Goal: Find specific page/section: Find specific page/section

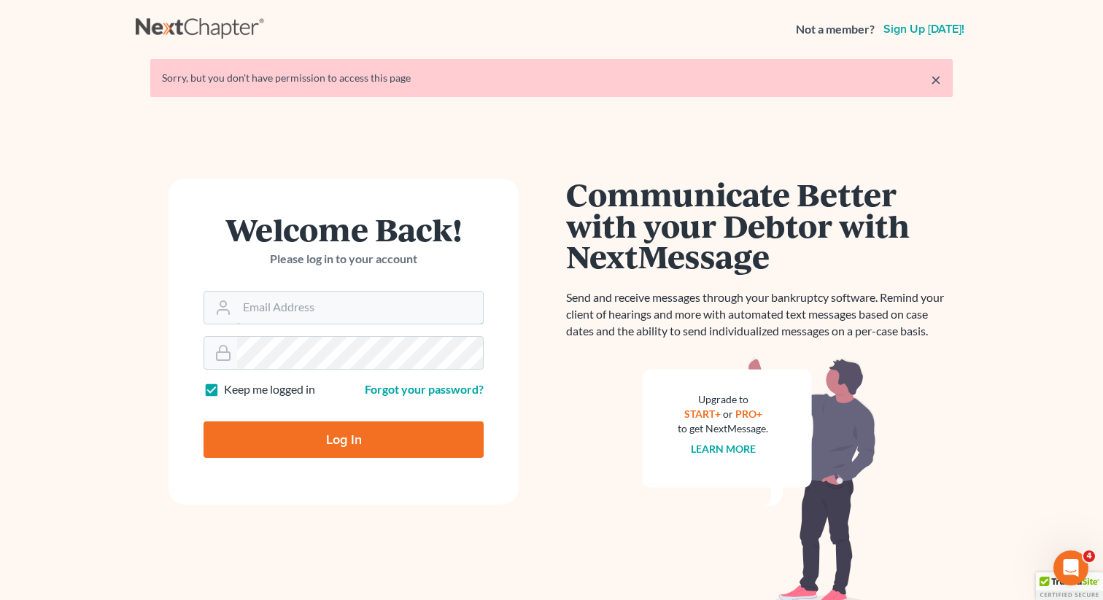
type input "[EMAIL_ADDRESS][DOMAIN_NAME]"
click at [333, 444] on input "Log In" at bounding box center [343, 440] width 280 height 36
type input "Thinking..."
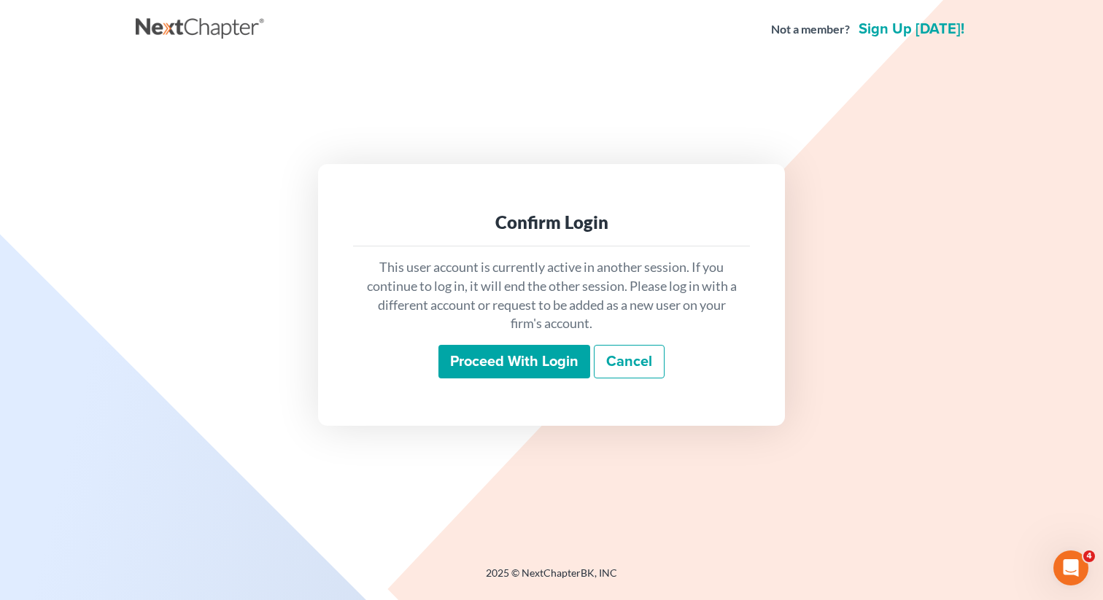
click at [481, 362] on input "Proceed with login" at bounding box center [514, 362] width 152 height 34
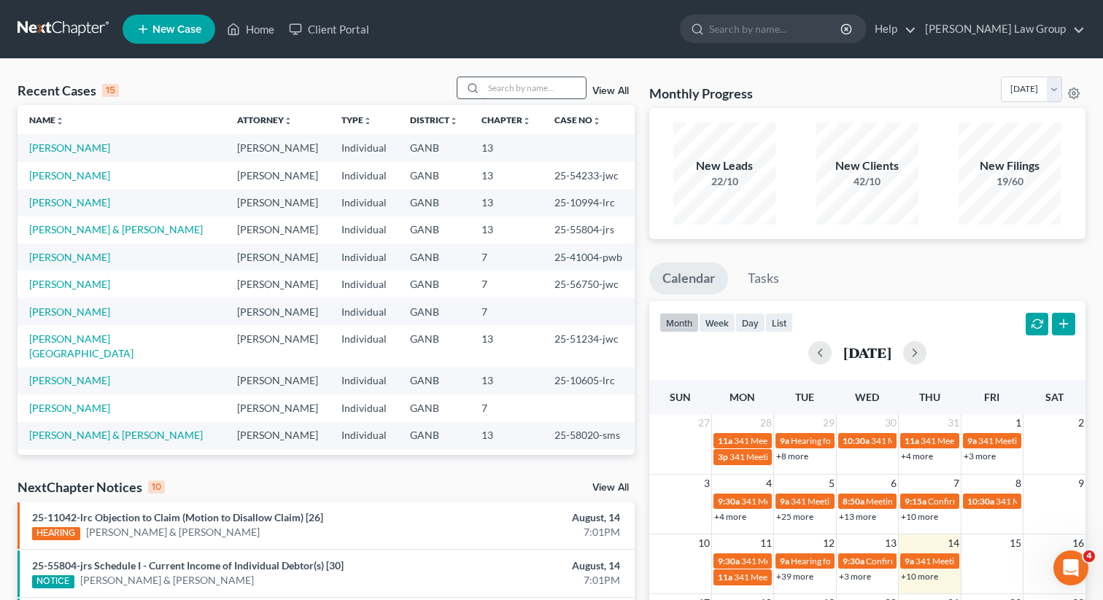
click at [551, 90] on input "search" at bounding box center [535, 87] width 102 height 21
type input "angela"
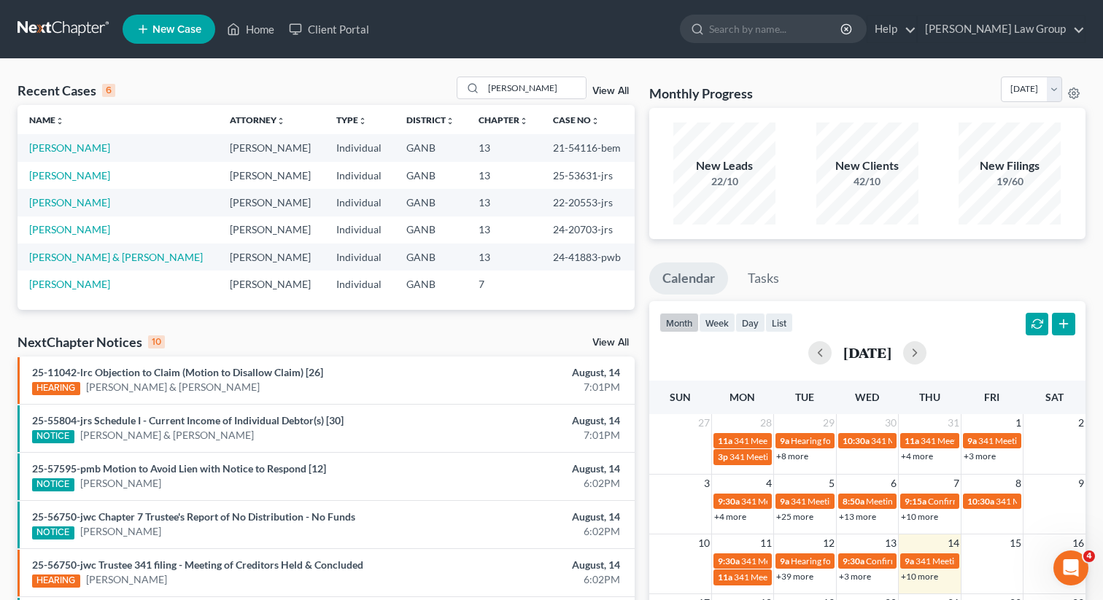
click at [618, 92] on link "View All" at bounding box center [610, 91] width 36 height 10
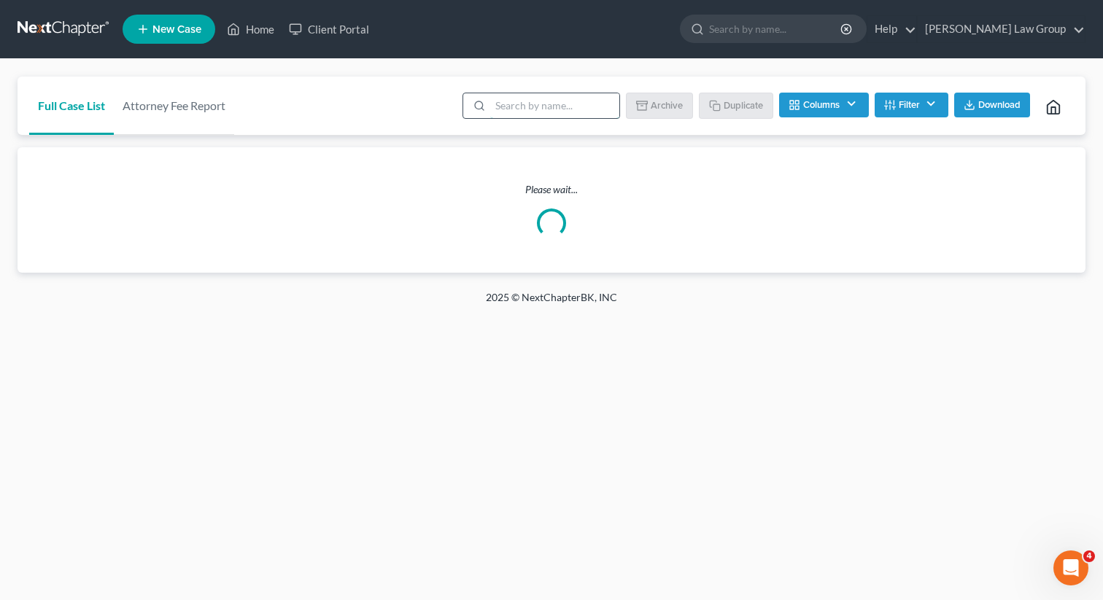
click at [592, 107] on input "search" at bounding box center [554, 105] width 129 height 25
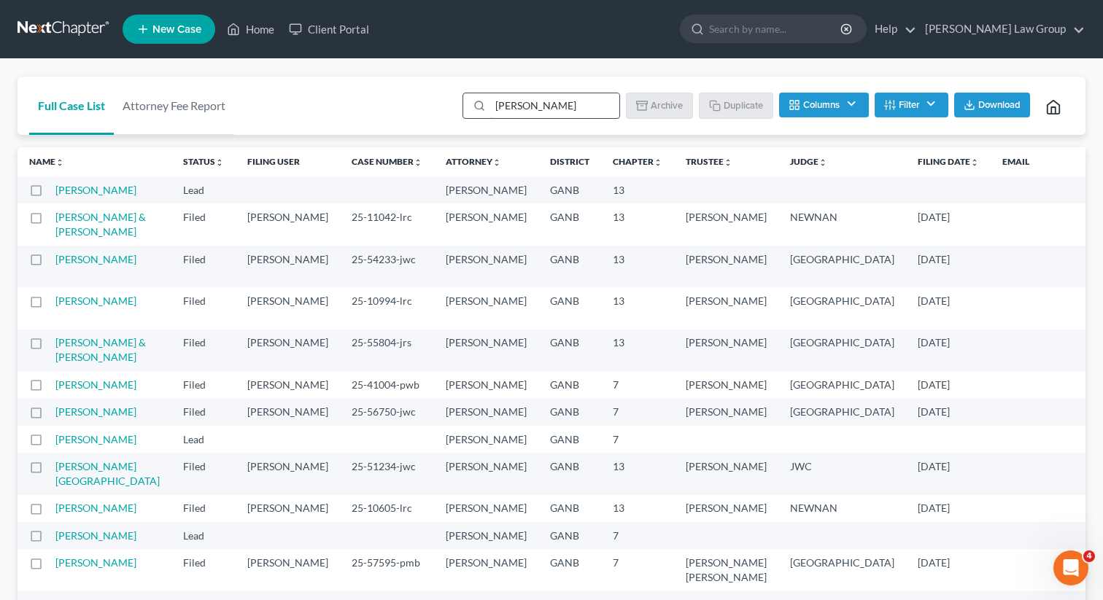
type input "angela"
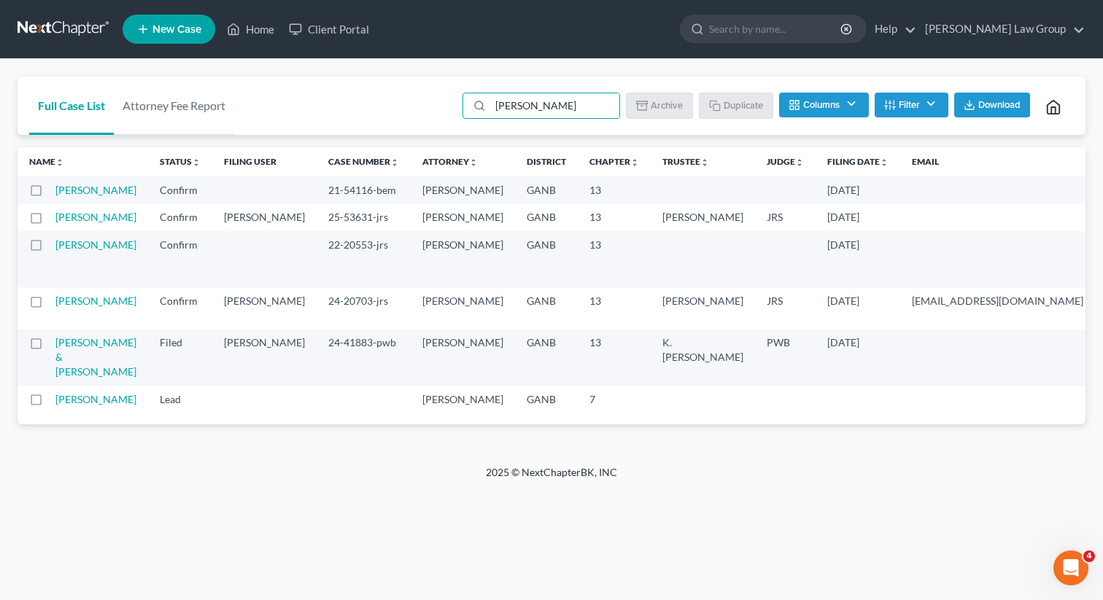
click at [904, 101] on button "Filter" at bounding box center [911, 105] width 74 height 25
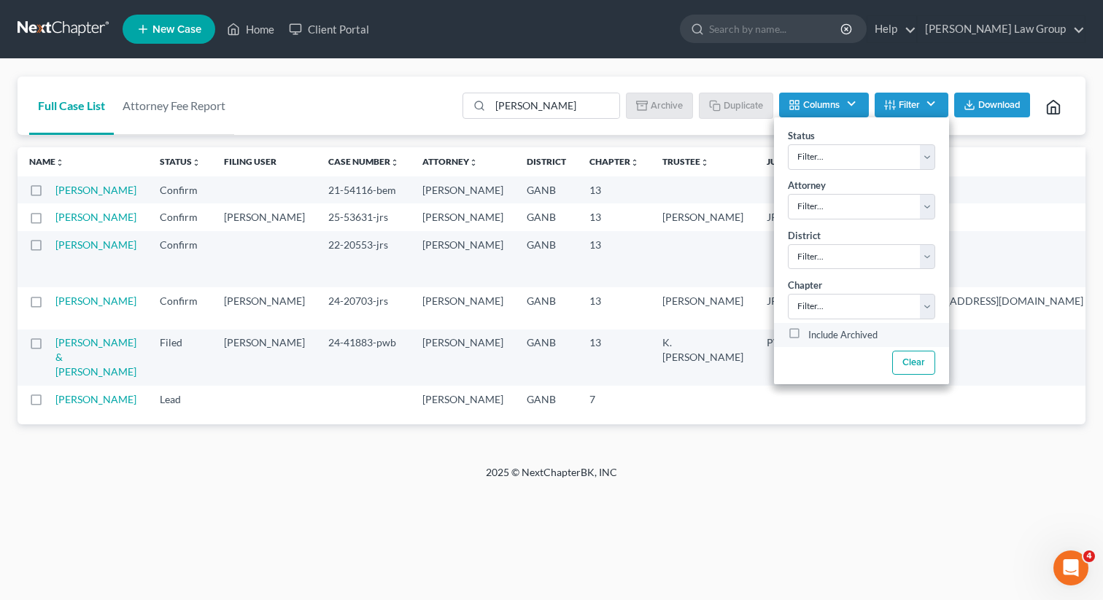
click at [808, 333] on label "Include Archived" at bounding box center [842, 336] width 69 height 18
click at [814, 333] on input "Include Archived" at bounding box center [818, 331] width 9 height 9
checkbox input "true"
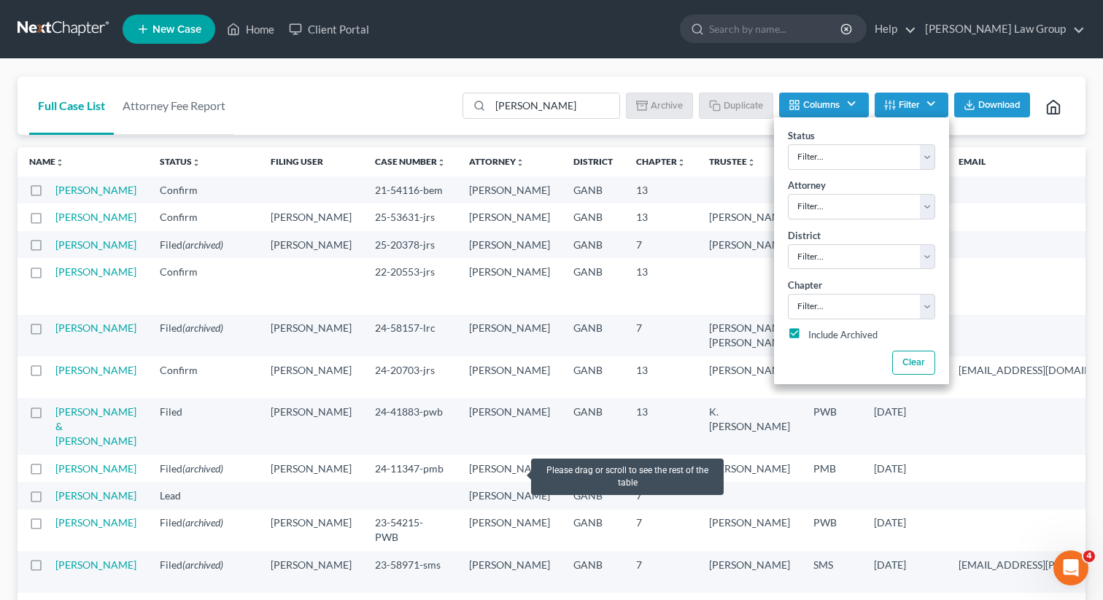
scroll to position [27, 0]
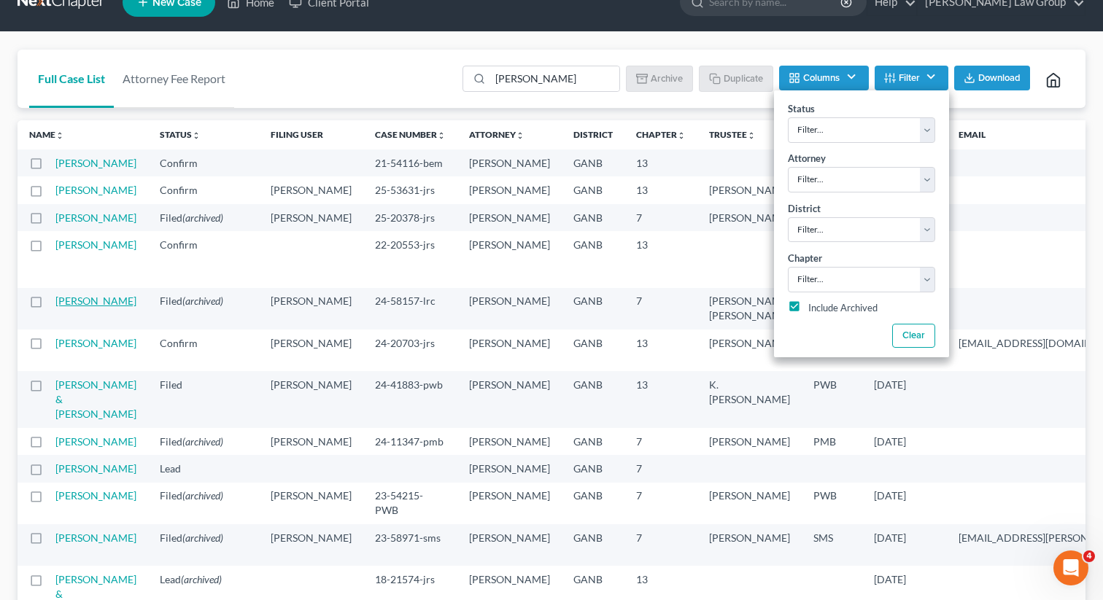
click at [69, 307] on link "Jones, Angela" at bounding box center [95, 301] width 81 height 12
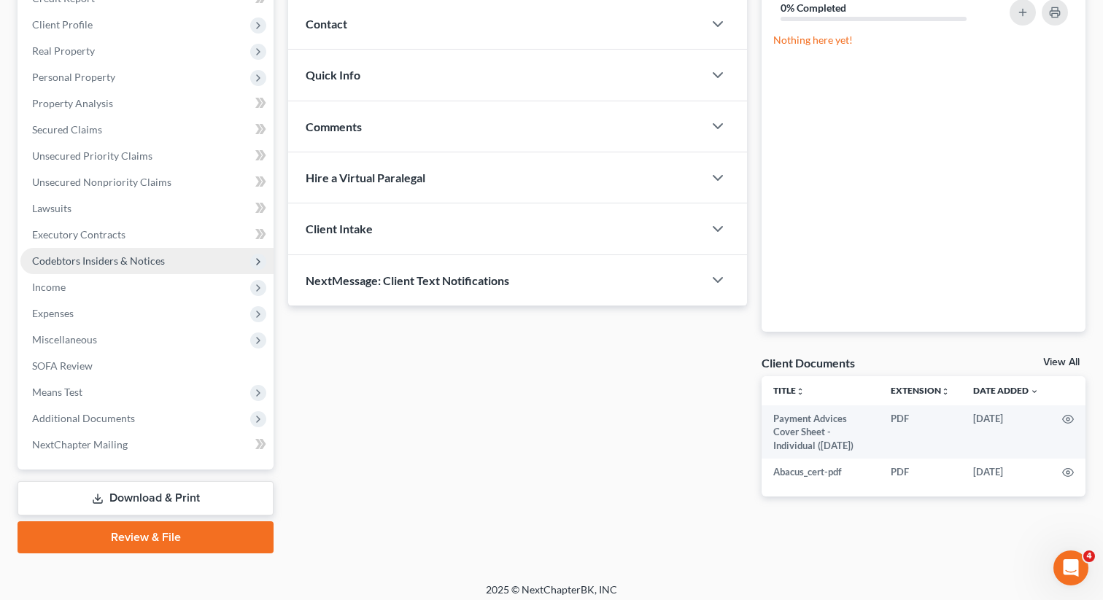
scroll to position [200, 0]
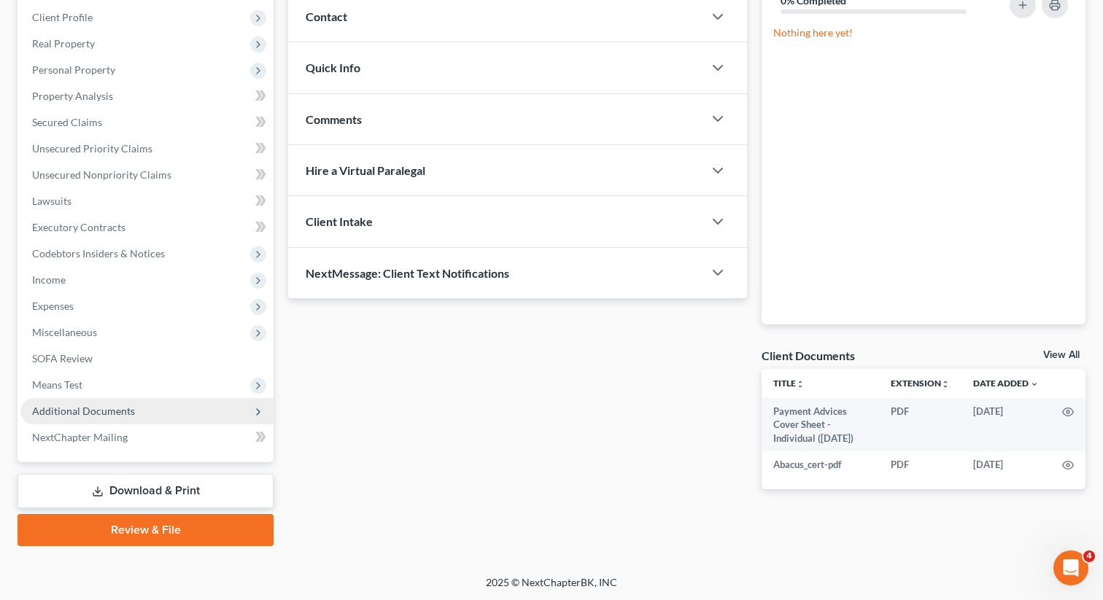
click at [111, 409] on span "Additional Documents" at bounding box center [83, 411] width 103 height 12
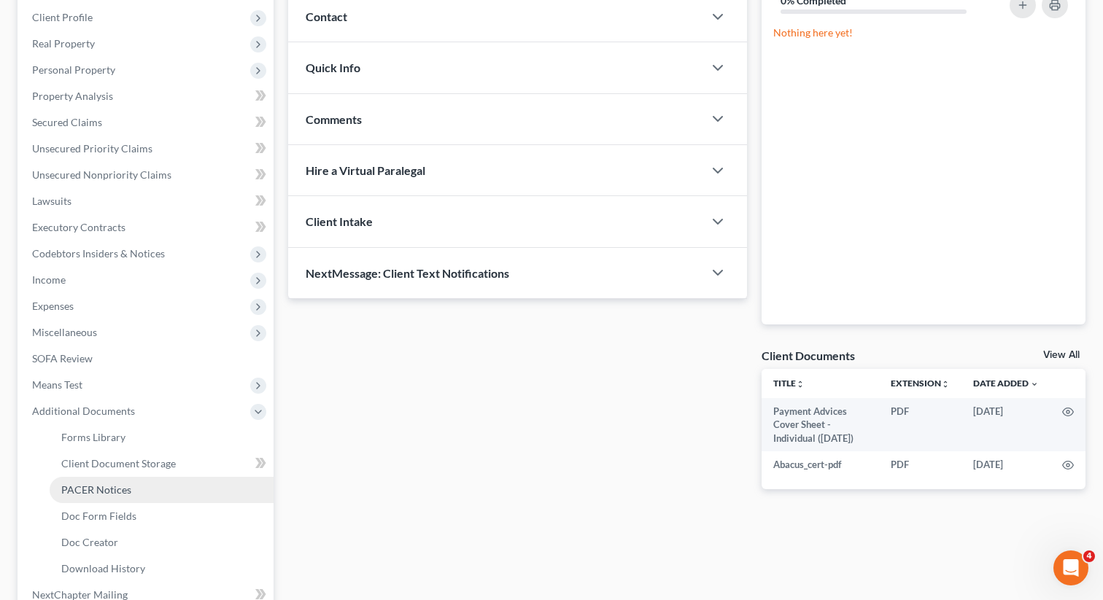
click at [123, 486] on span "PACER Notices" at bounding box center [96, 490] width 70 height 12
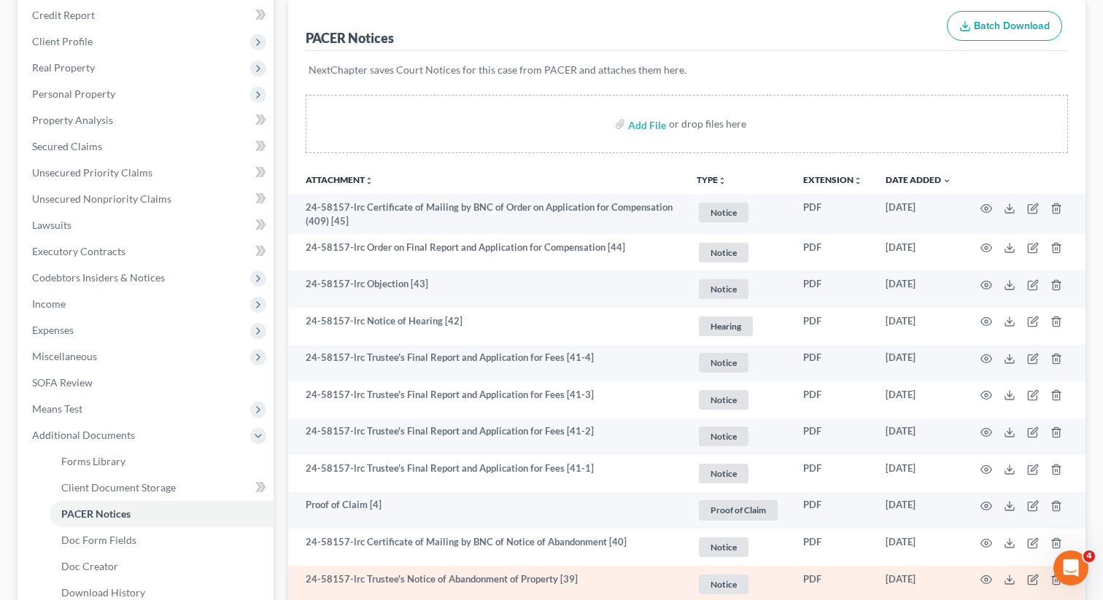
scroll to position [112, 0]
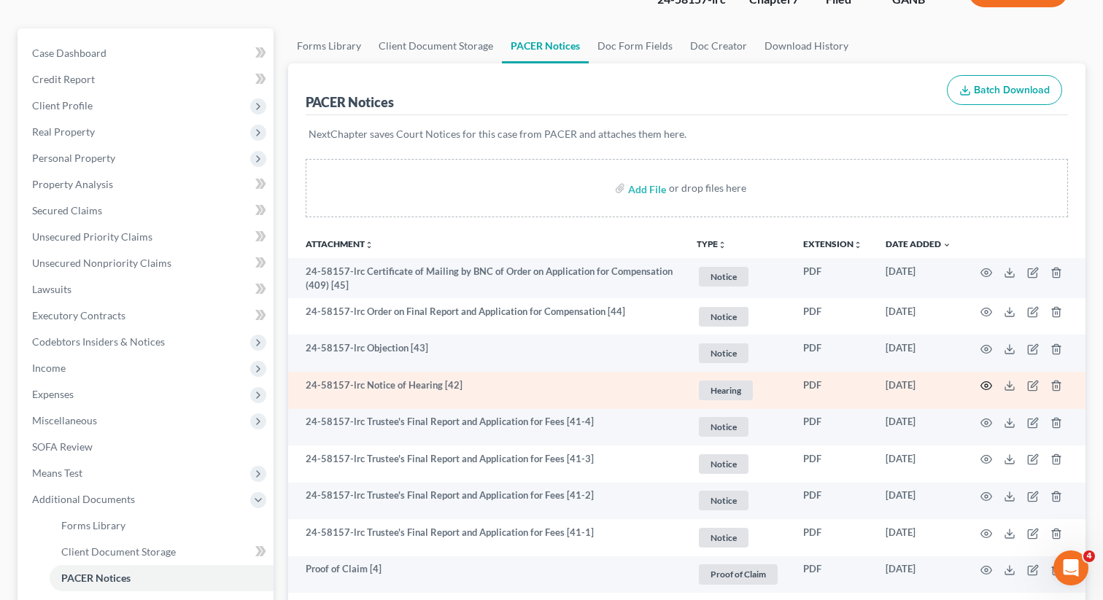
click at [980, 386] on icon "button" at bounding box center [986, 386] width 12 height 12
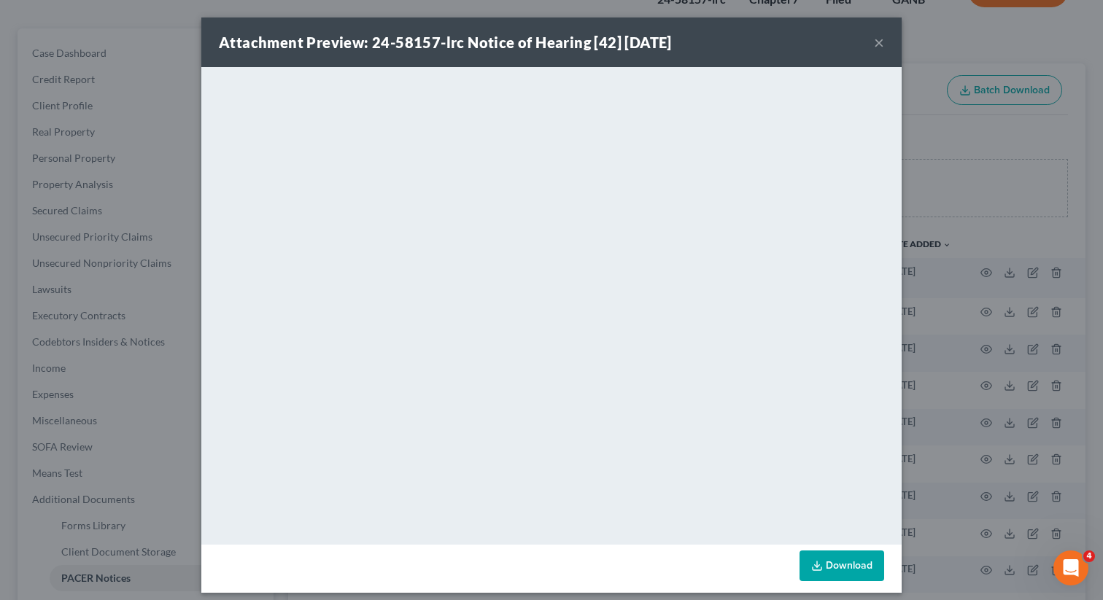
click at [877, 46] on button "×" at bounding box center [879, 43] width 10 height 18
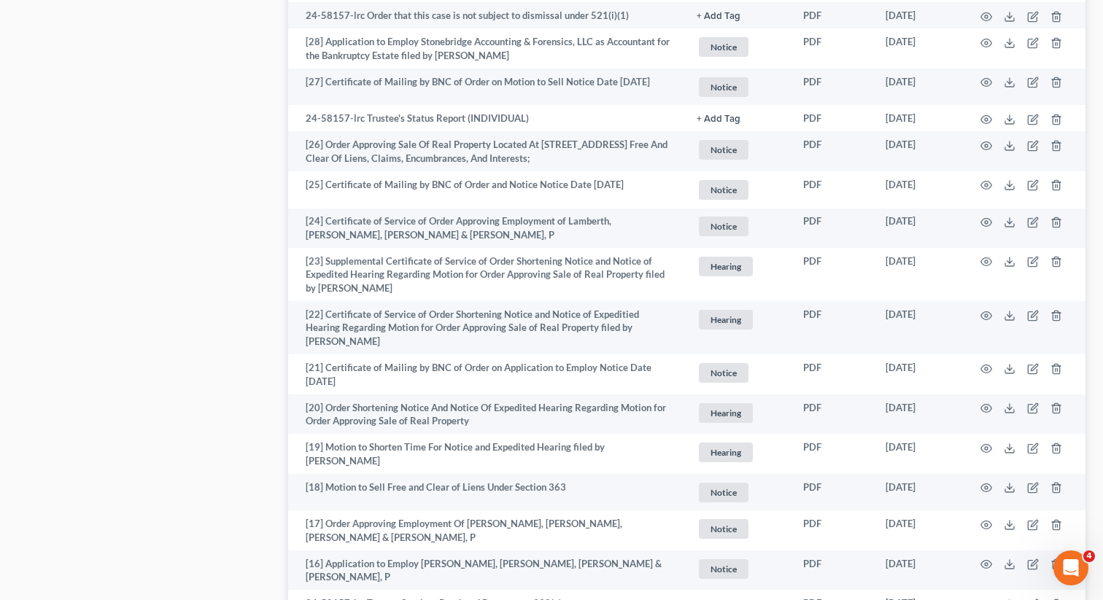
scroll to position [1495, 0]
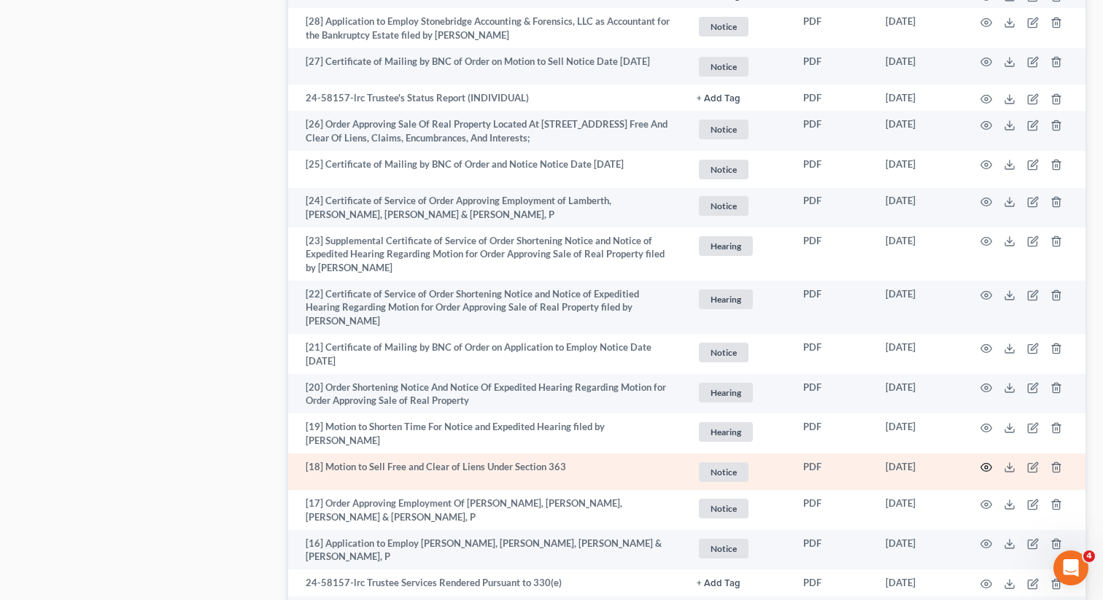
click at [983, 464] on icon "button" at bounding box center [986, 468] width 12 height 12
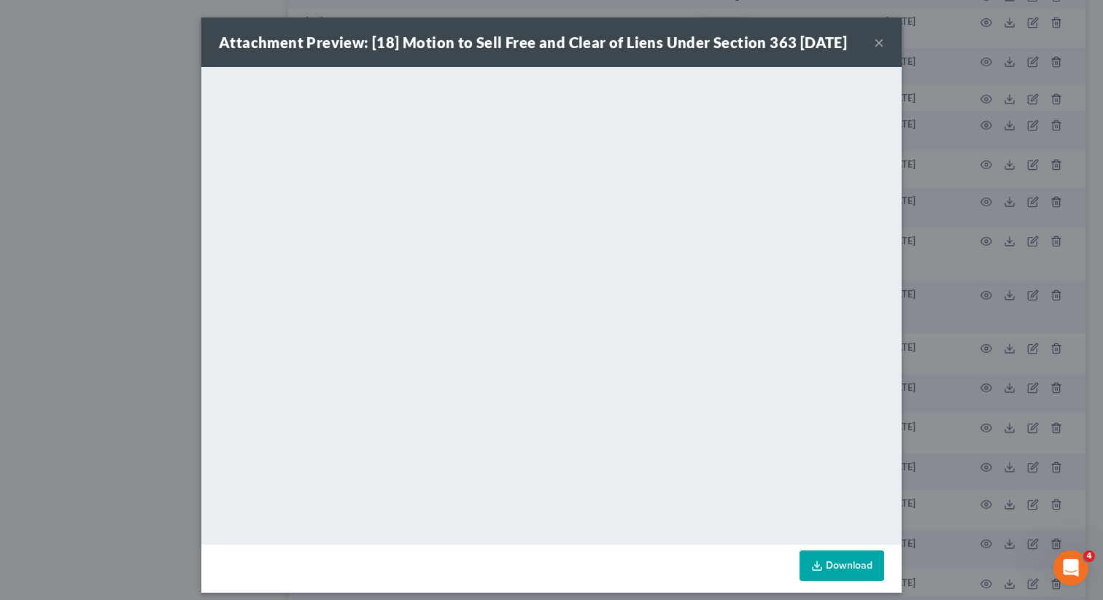
click at [876, 44] on button "×" at bounding box center [879, 43] width 10 height 18
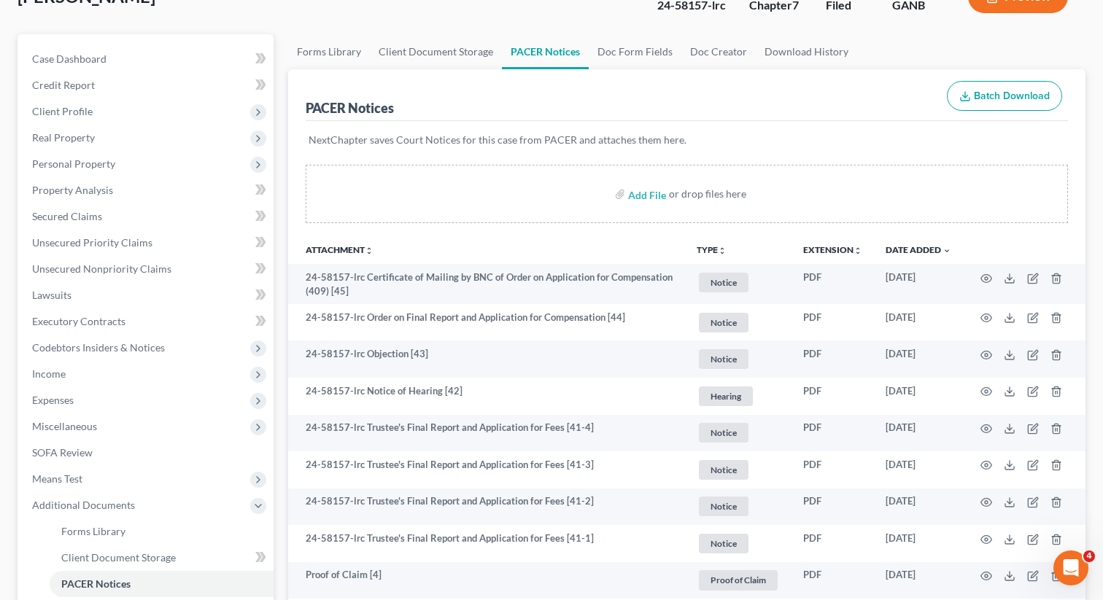
scroll to position [0, 0]
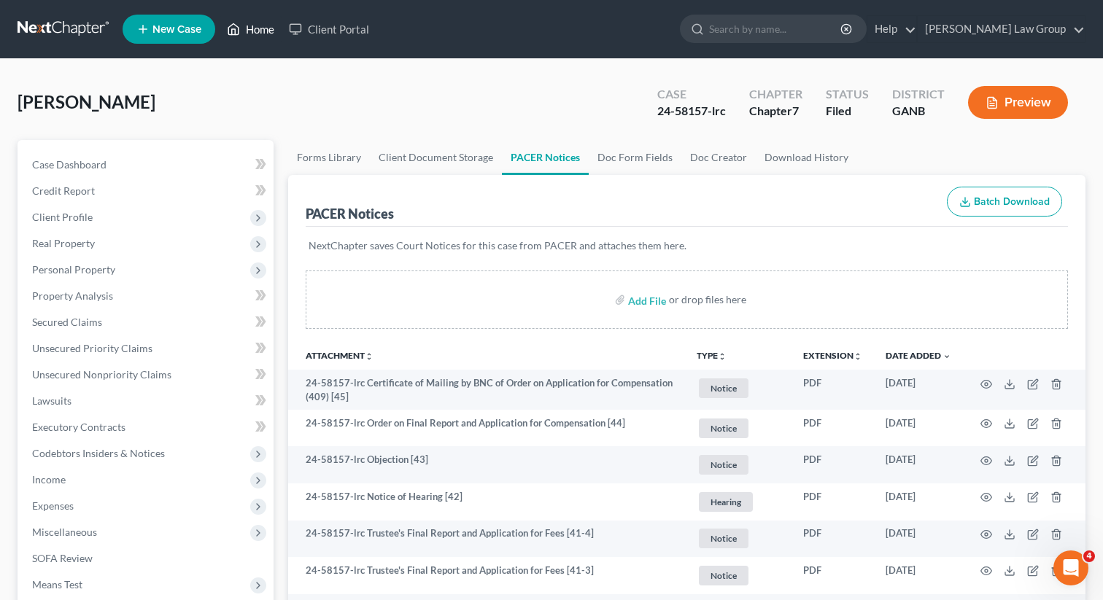
click at [263, 31] on link "Home" at bounding box center [251, 29] width 62 height 26
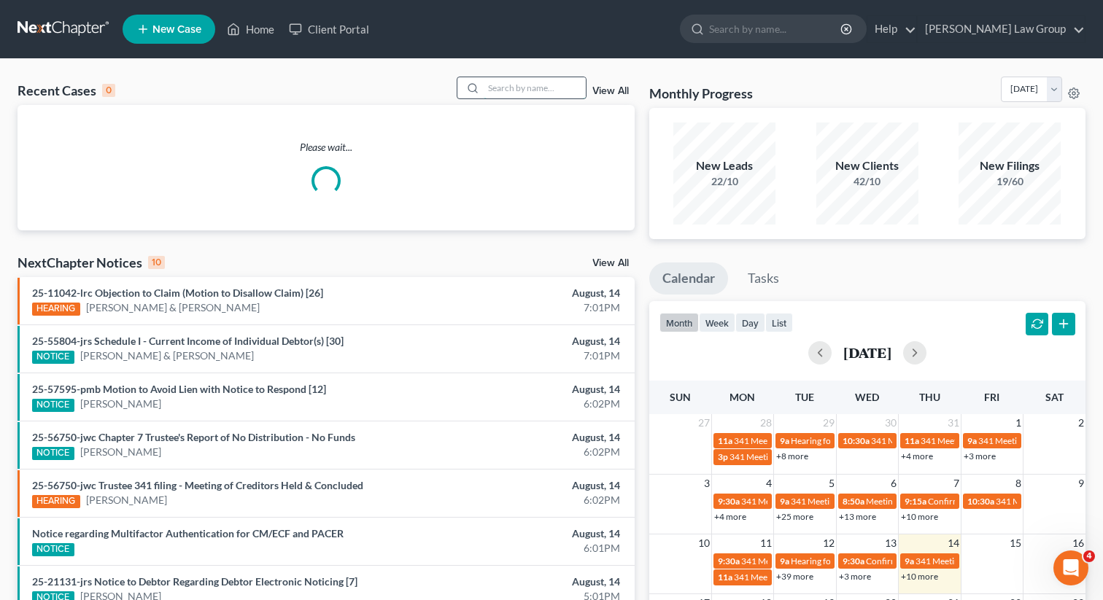
click at [508, 84] on input "search" at bounding box center [535, 87] width 102 height 21
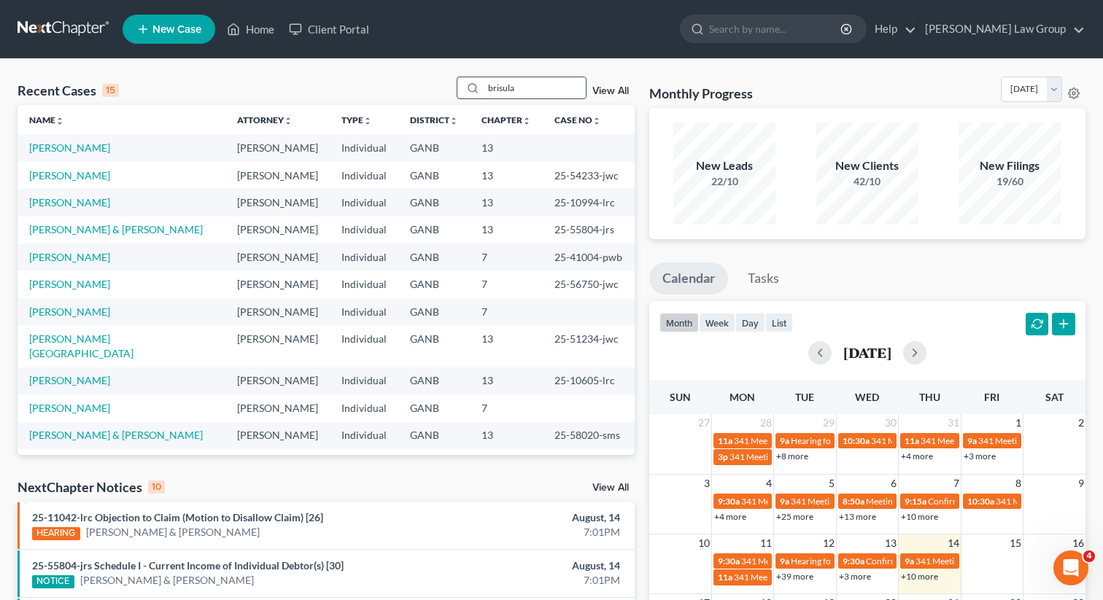
type input "brisula"
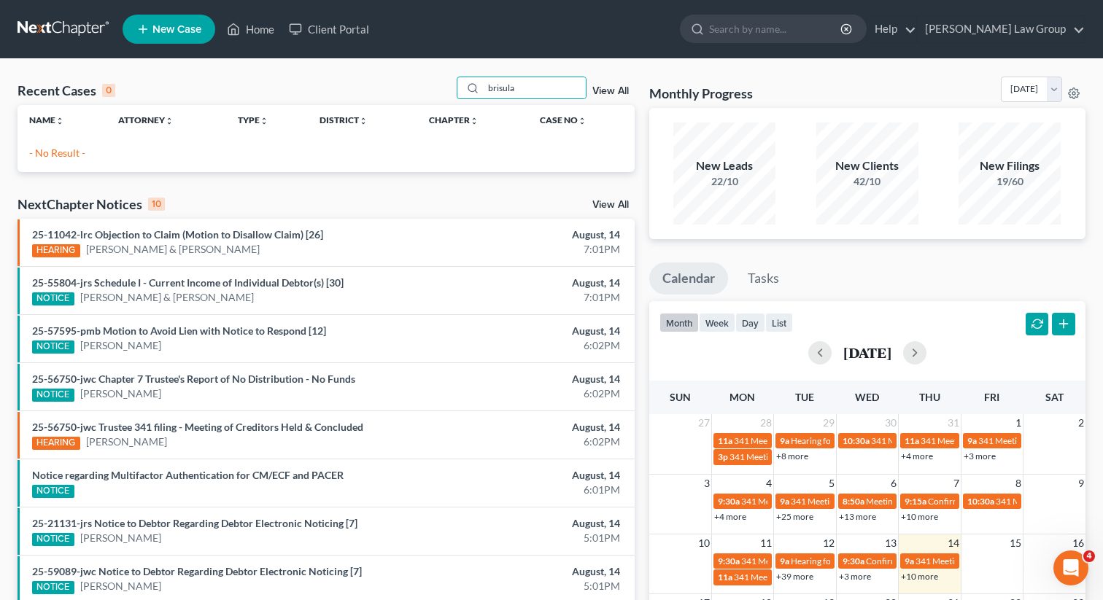
click at [616, 87] on link "View All" at bounding box center [610, 91] width 36 height 10
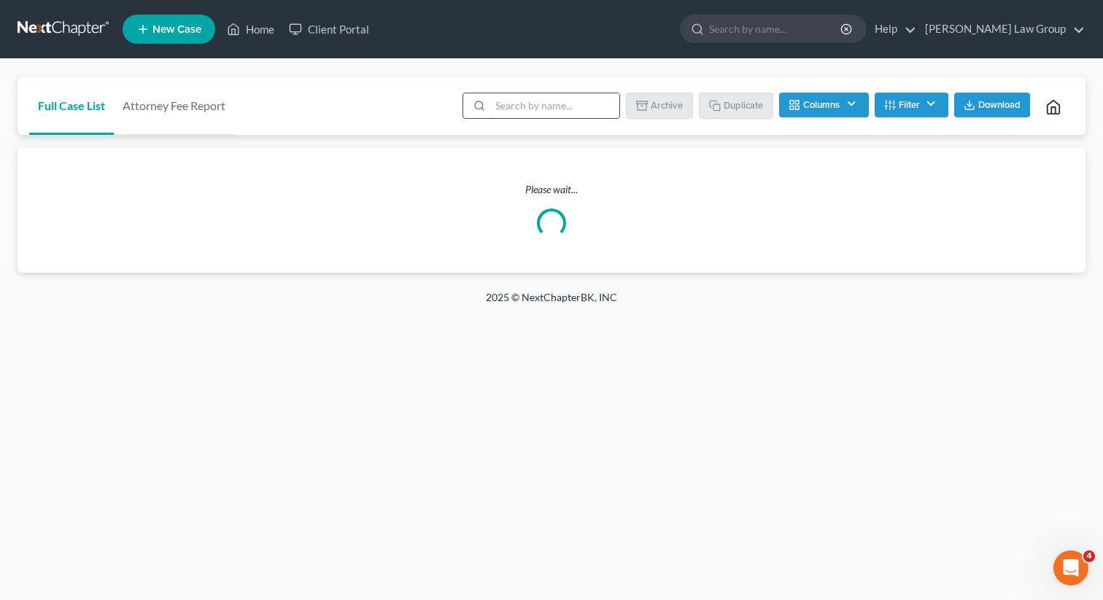
click at [585, 101] on input "search" at bounding box center [554, 105] width 129 height 25
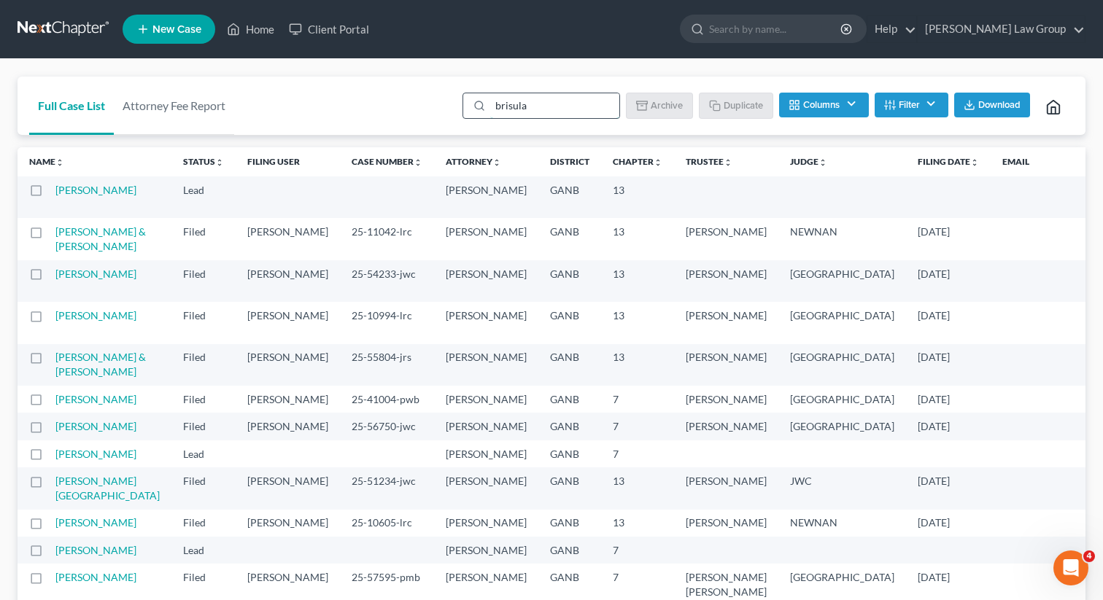
type input "brisula"
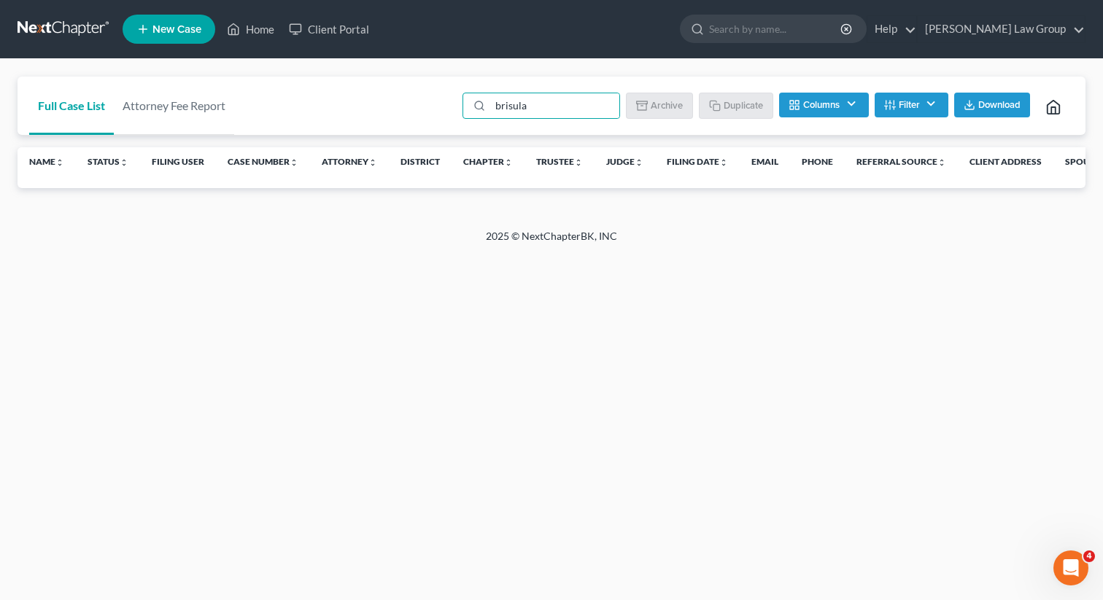
click at [939, 99] on button "Filter" at bounding box center [911, 105] width 74 height 25
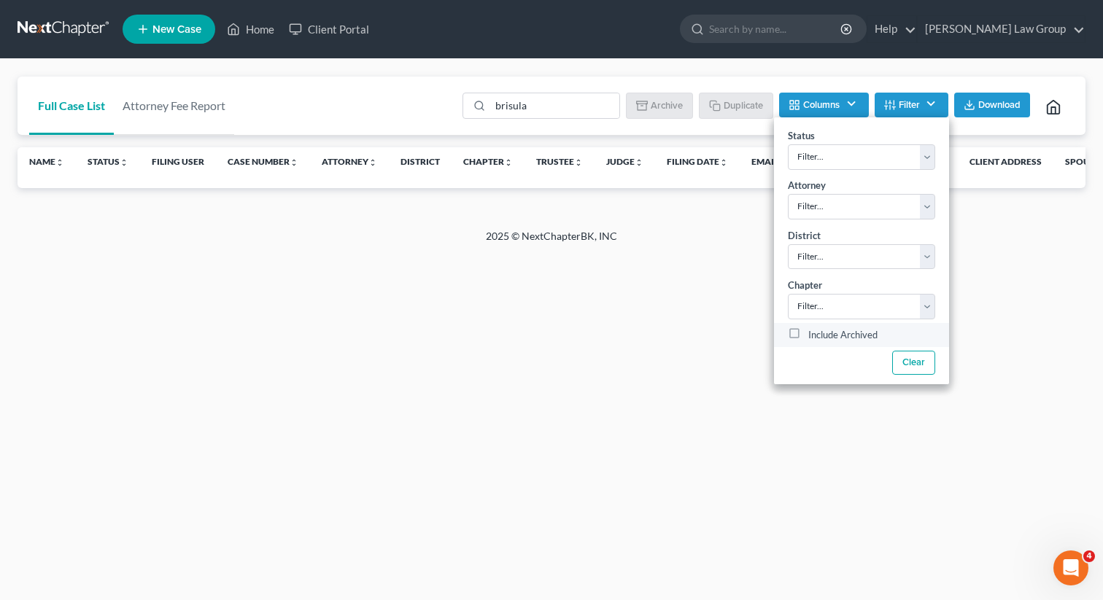
click at [808, 333] on label "Include Archived" at bounding box center [842, 336] width 69 height 18
click at [814, 333] on input "Include Archived" at bounding box center [818, 331] width 9 height 9
checkbox input "true"
click at [573, 111] on input "brisula" at bounding box center [554, 105] width 129 height 25
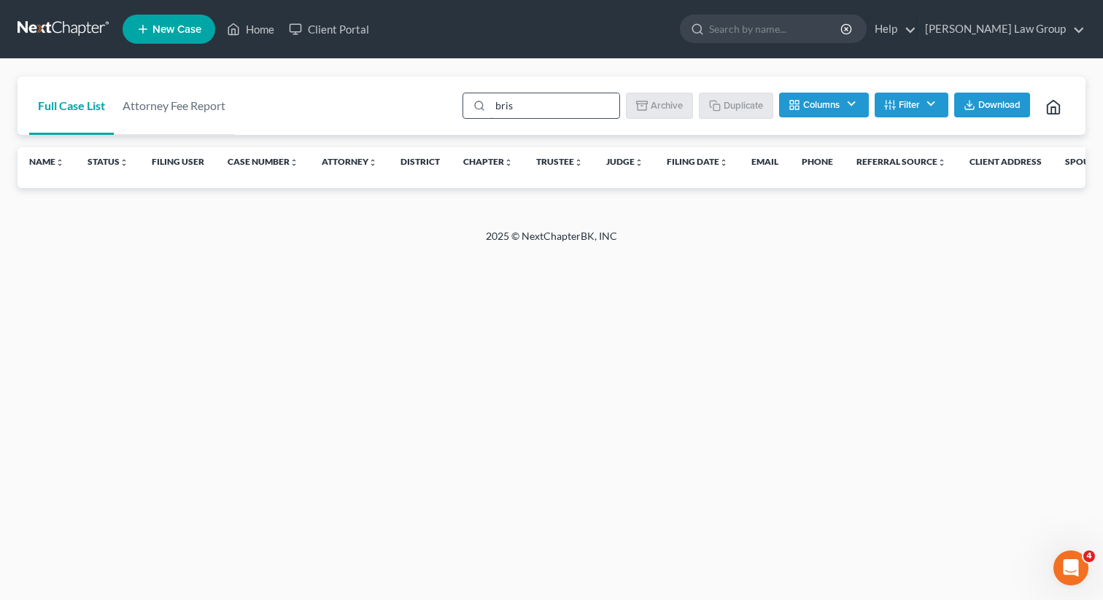
type input "bris"
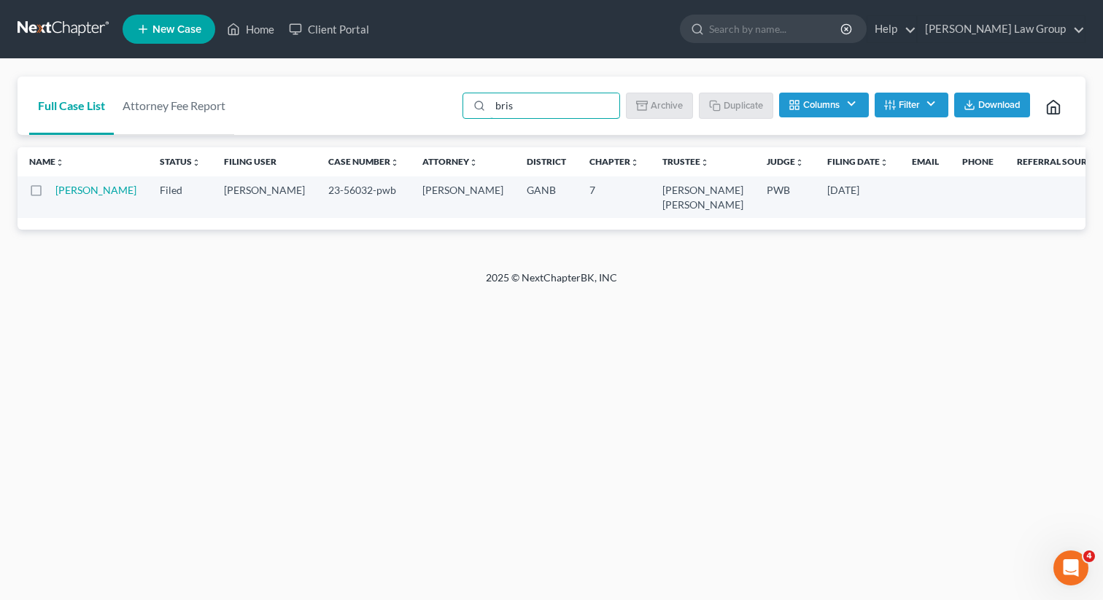
scroll to position [0, 1]
click at [69, 196] on td "Brisuela, Jacobo" at bounding box center [101, 197] width 93 height 42
click at [65, 196] on link "Brisuela, Jacobo" at bounding box center [95, 190] width 81 height 12
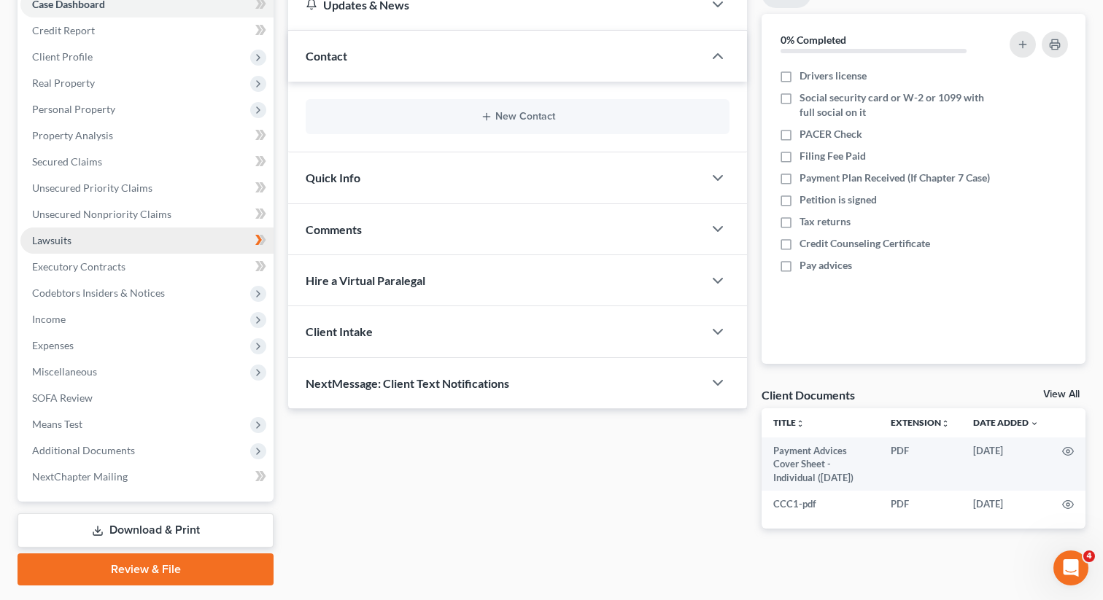
scroll to position [200, 0]
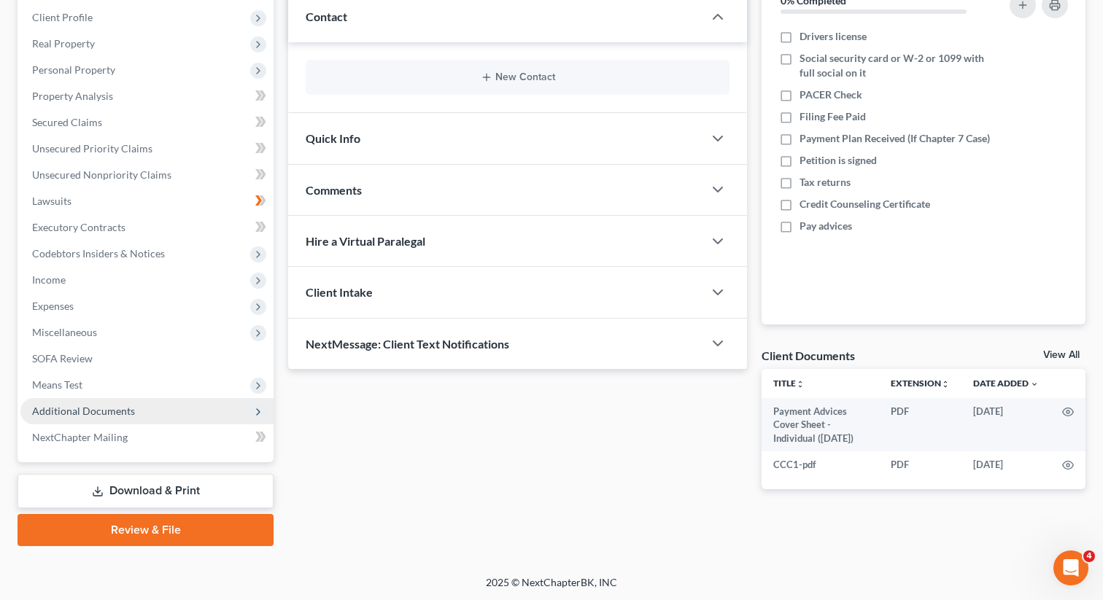
click at [97, 406] on span "Additional Documents" at bounding box center [83, 411] width 103 height 12
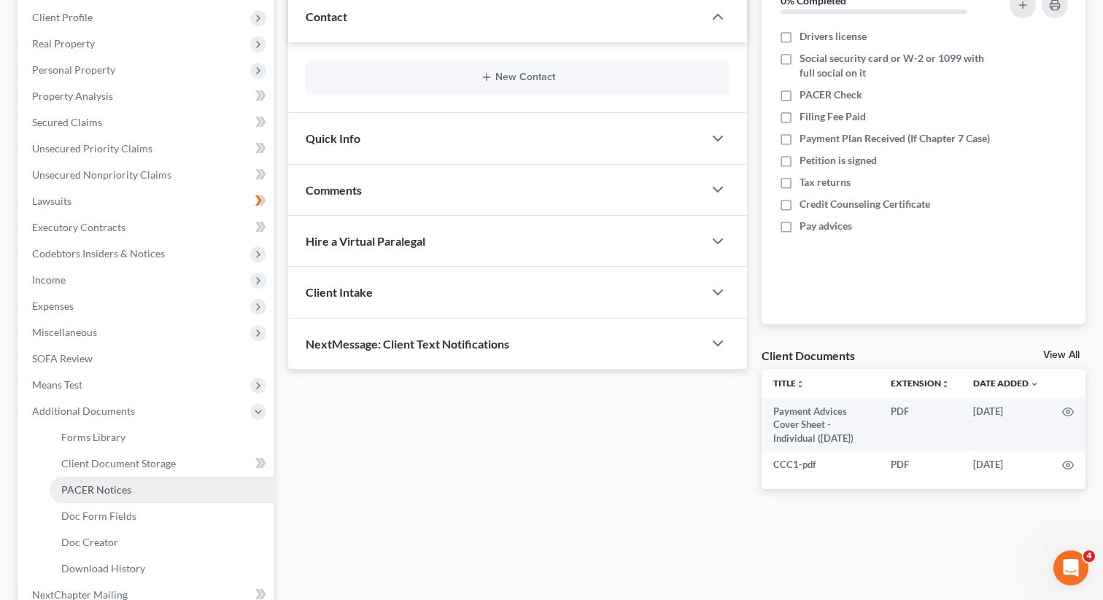
click at [117, 491] on span "PACER Notices" at bounding box center [96, 490] width 70 height 12
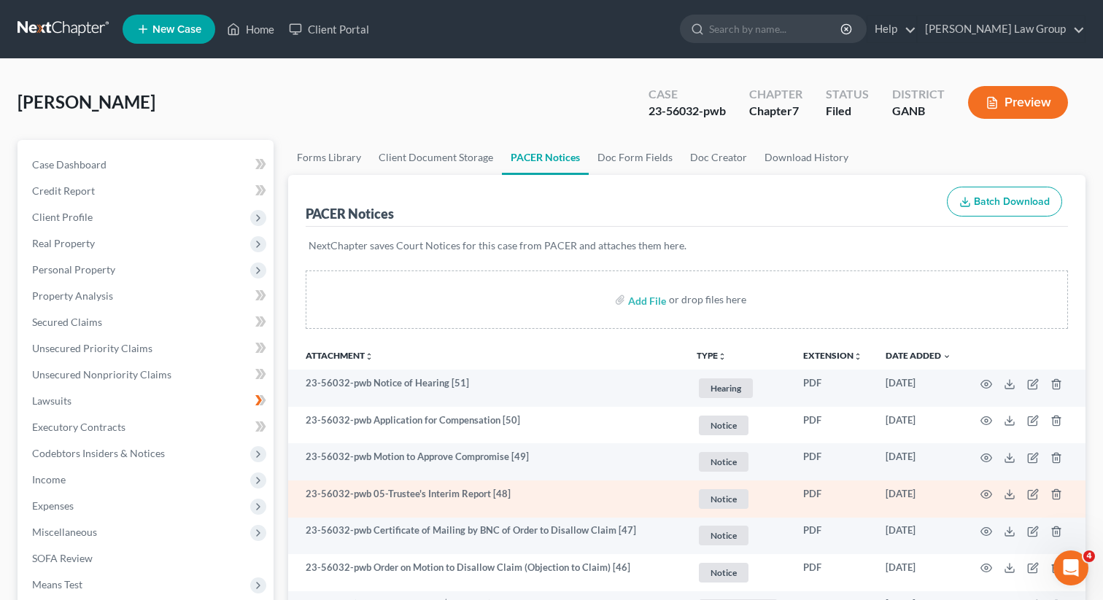
scroll to position [18, 0]
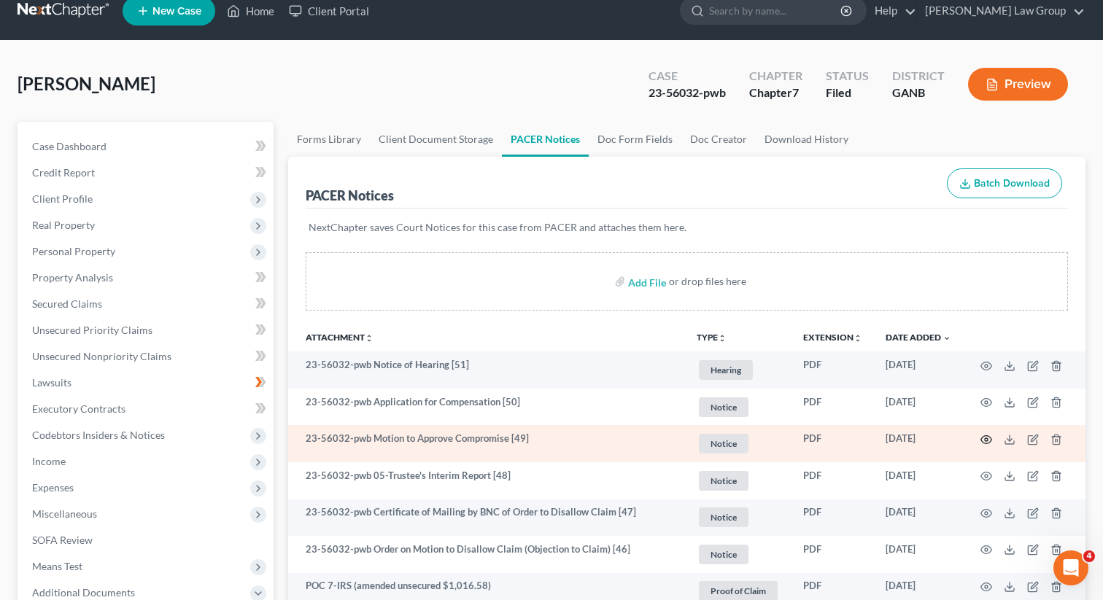
click at [984, 442] on icon "button" at bounding box center [986, 440] width 11 height 8
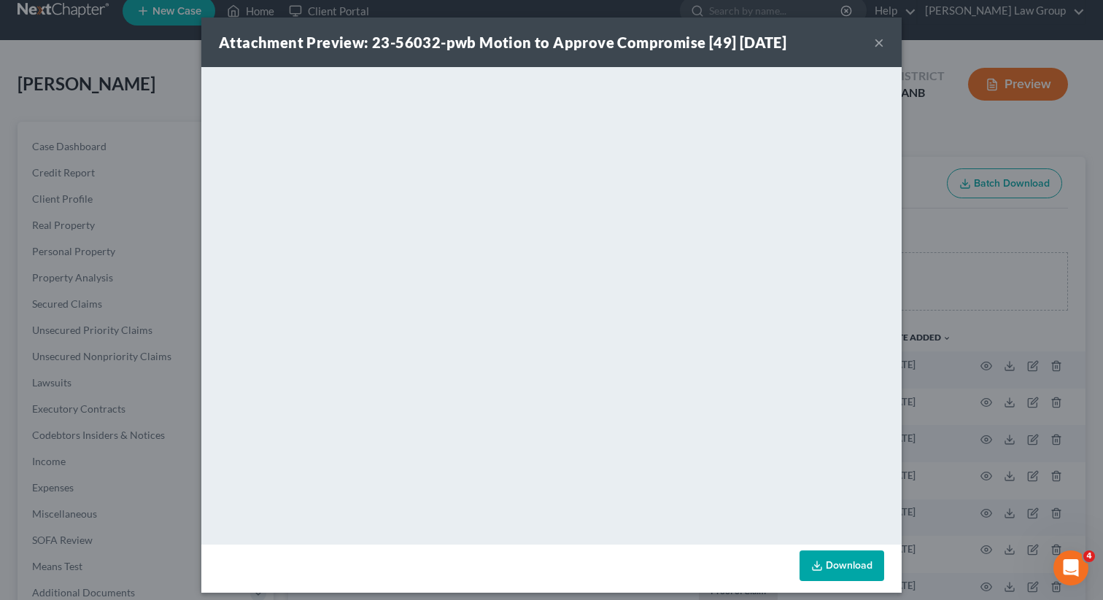
scroll to position [9, 0]
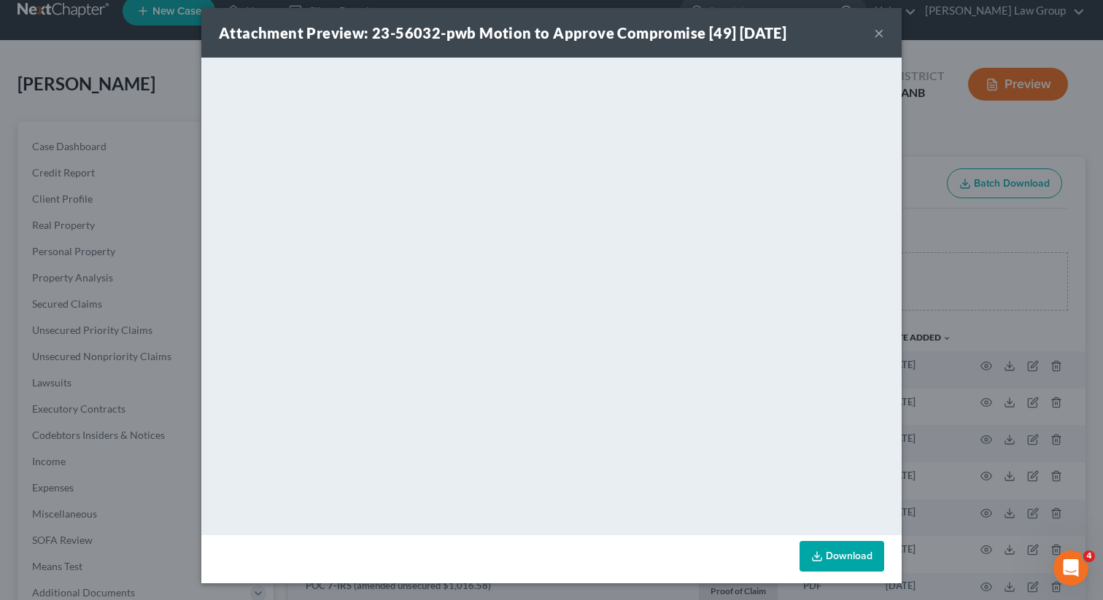
click at [880, 30] on button "×" at bounding box center [879, 33] width 10 height 18
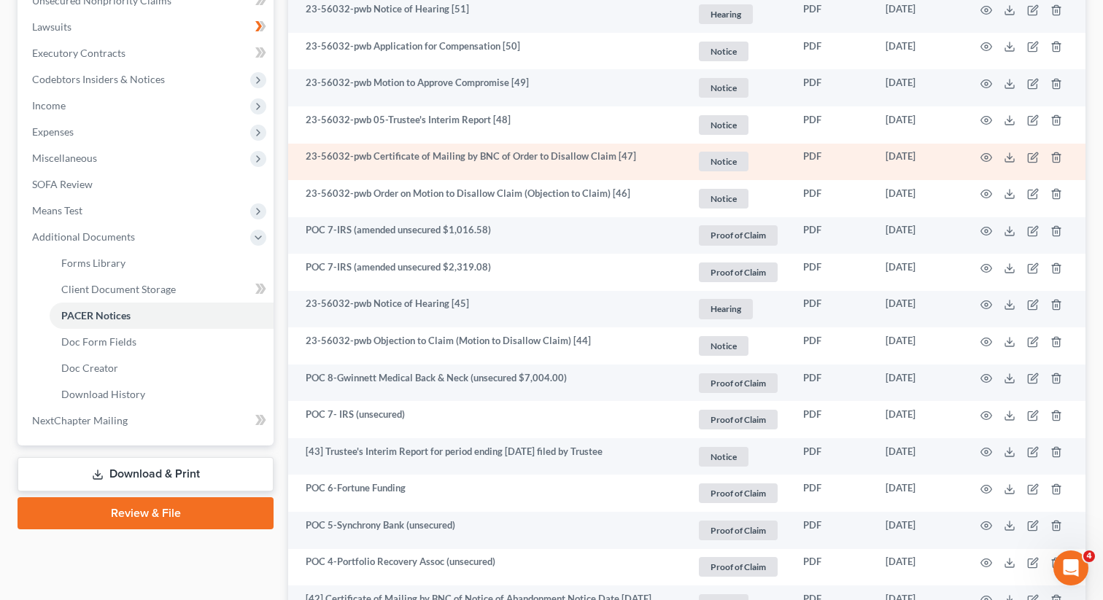
scroll to position [393, 0]
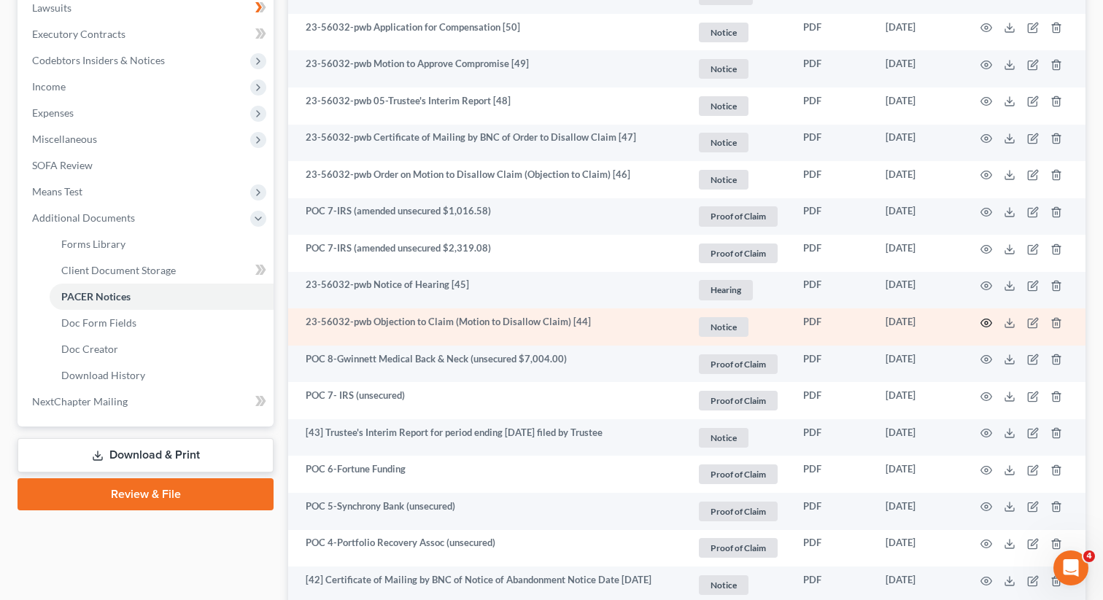
click at [982, 318] on icon "button" at bounding box center [986, 323] width 12 height 12
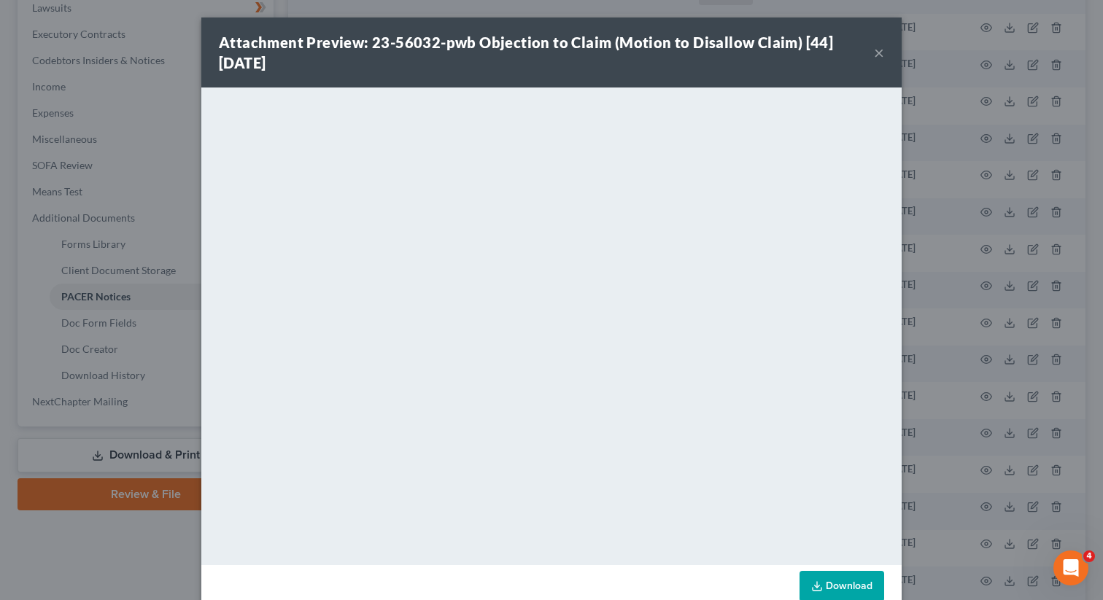
scroll to position [3, 0]
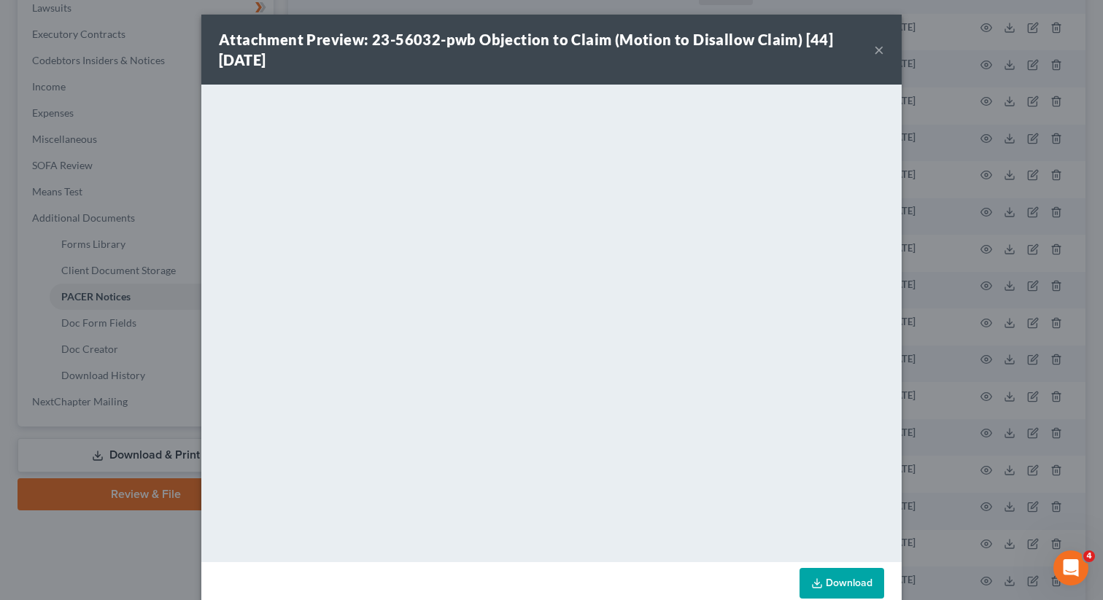
click at [882, 50] on button "×" at bounding box center [879, 50] width 10 height 18
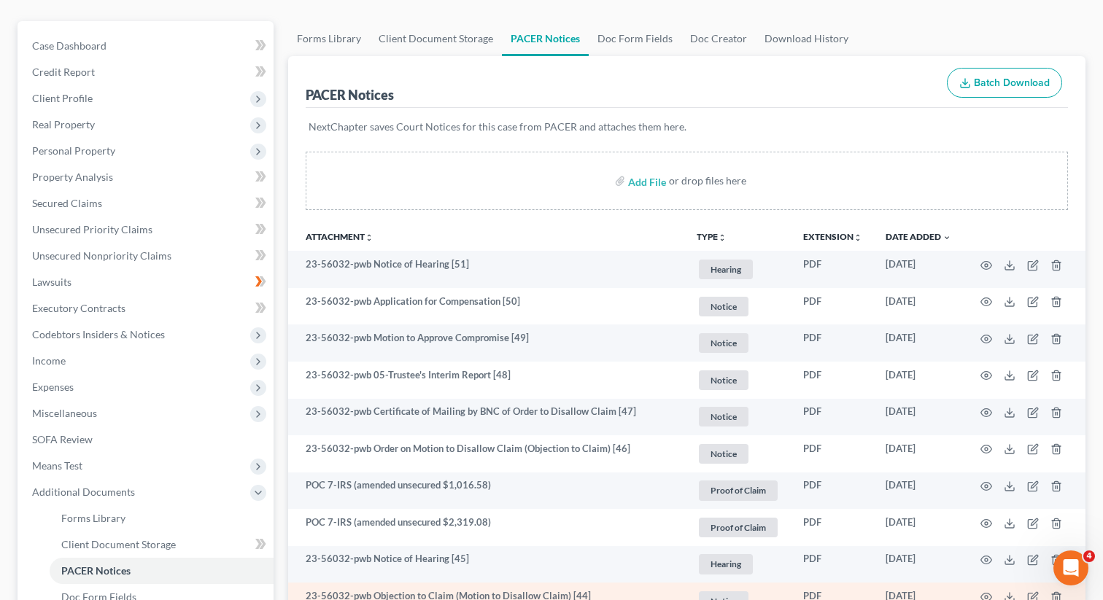
scroll to position [0, 0]
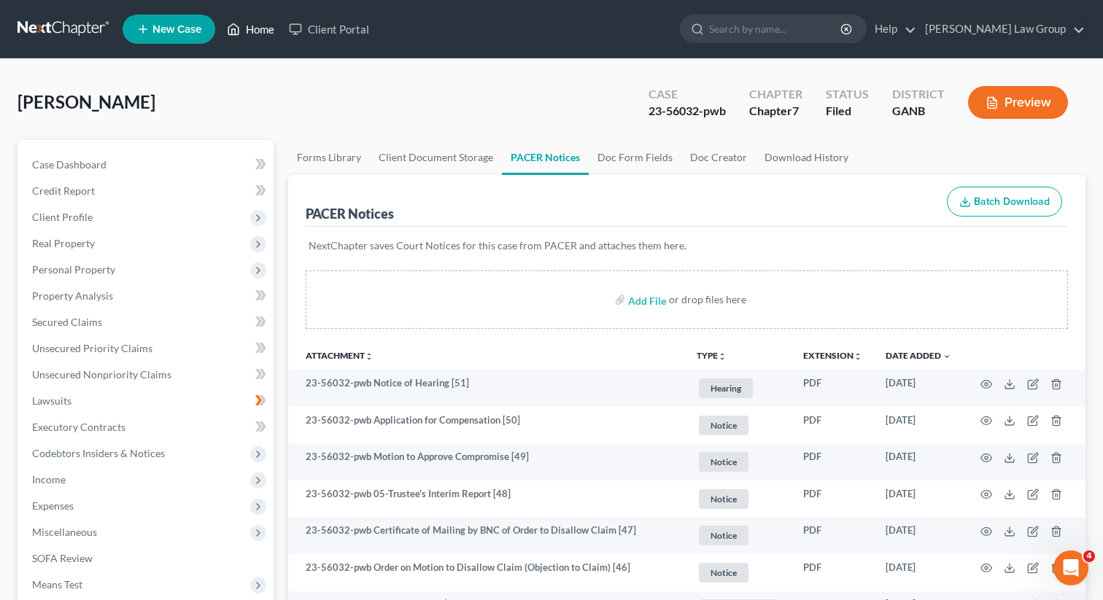
click at [253, 18] on link "Home" at bounding box center [251, 29] width 62 height 26
click at [254, 26] on link "Home" at bounding box center [251, 29] width 62 height 26
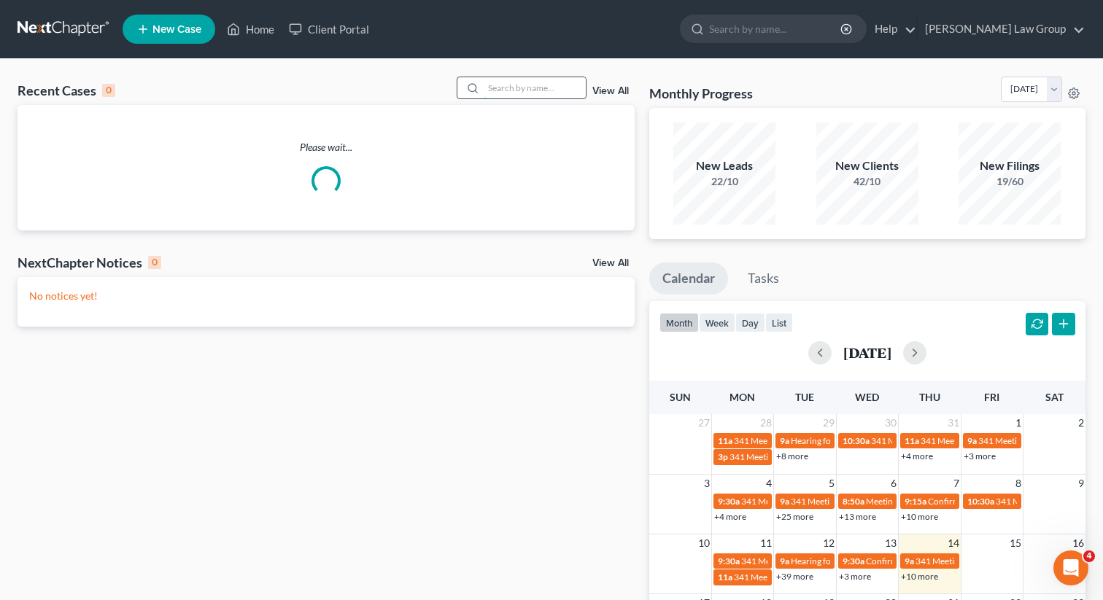
click at [511, 93] on input "search" at bounding box center [535, 87] width 102 height 21
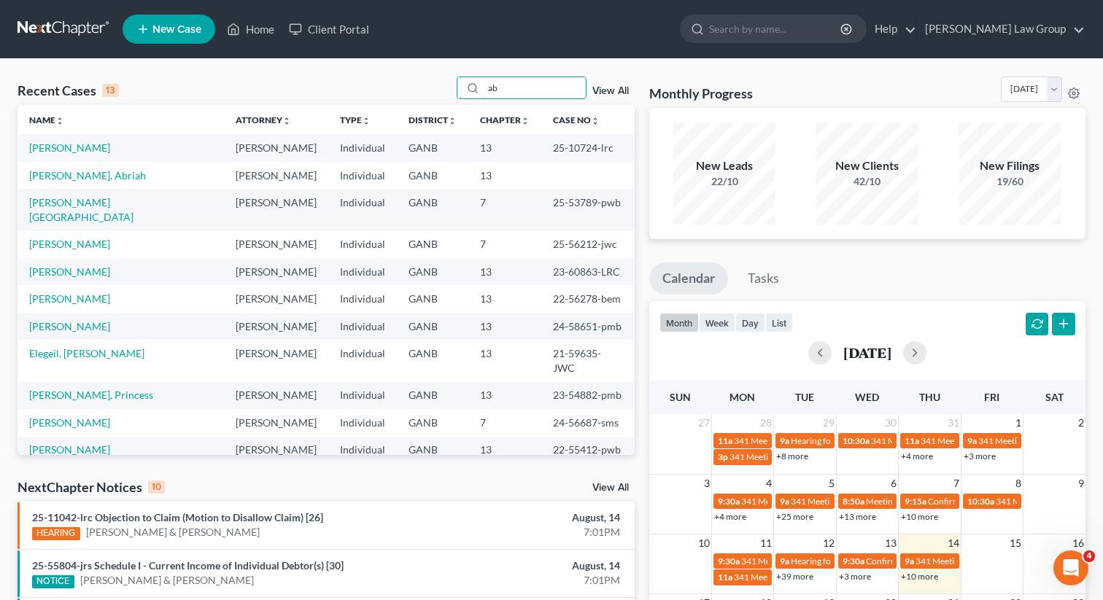
type input "ab"
drag, startPoint x: 581, startPoint y: 338, endPoint x: 554, endPoint y: 338, distance: 26.3
copy td "59635"
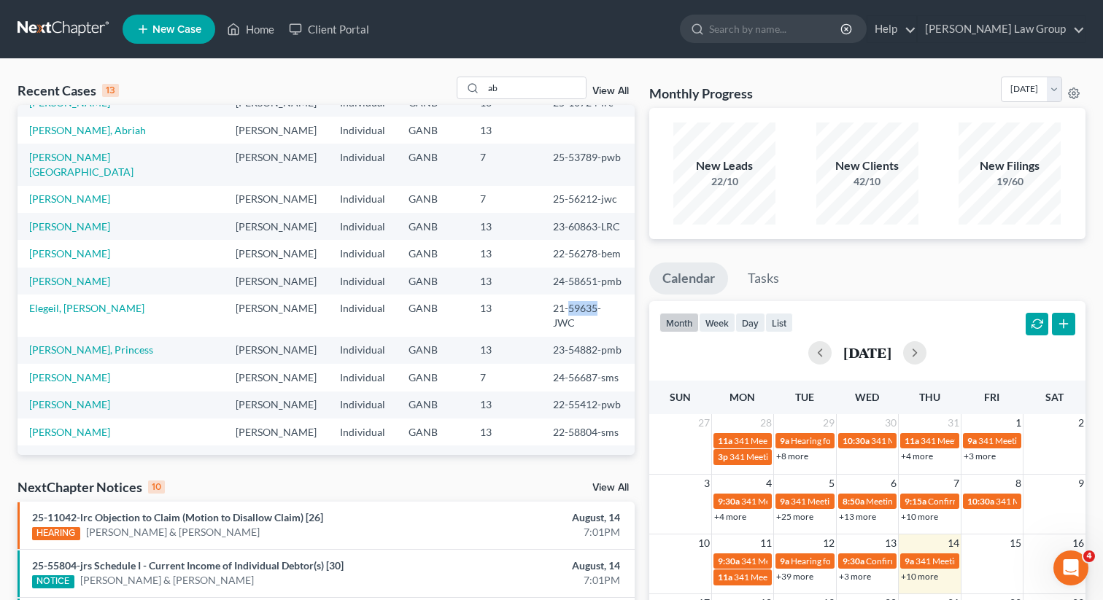
scroll to position [24, 0]
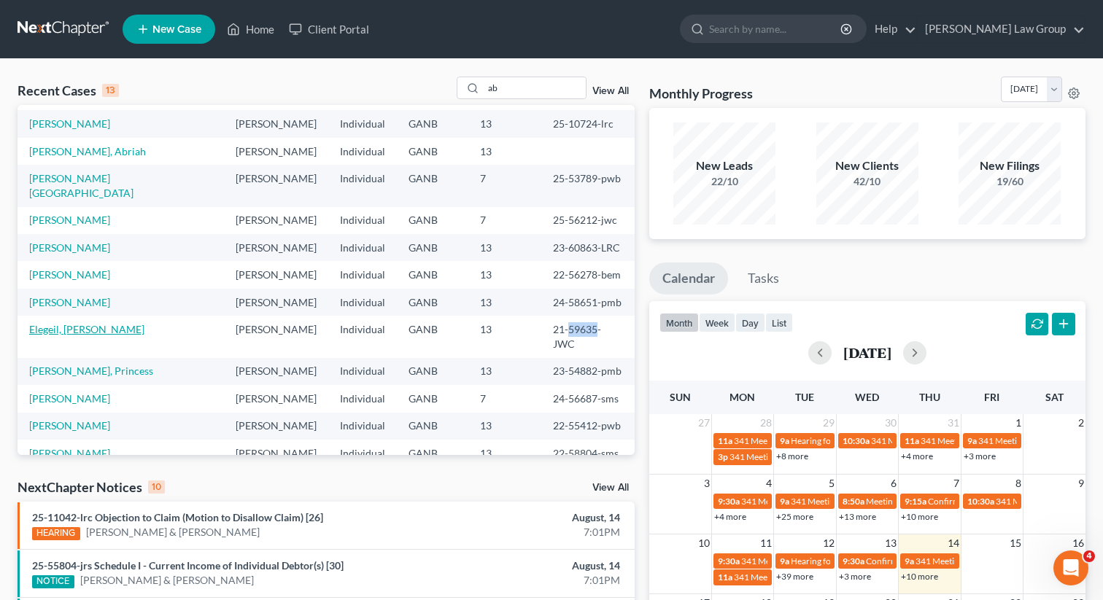
click at [89, 323] on link "Elegeil, Abdelrahman" at bounding box center [86, 329] width 115 height 12
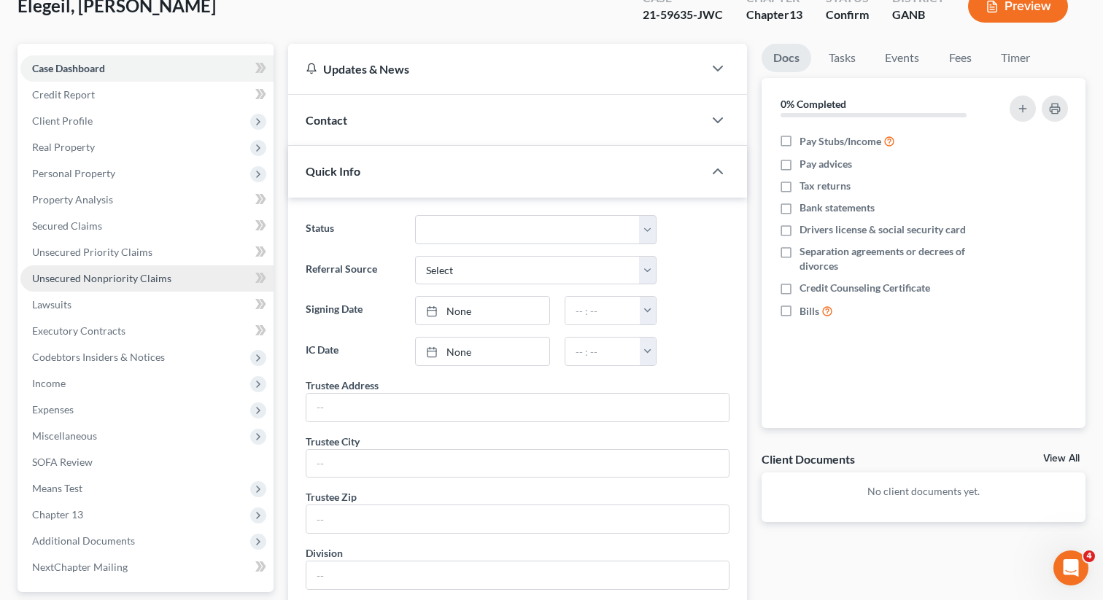
scroll to position [376, 0]
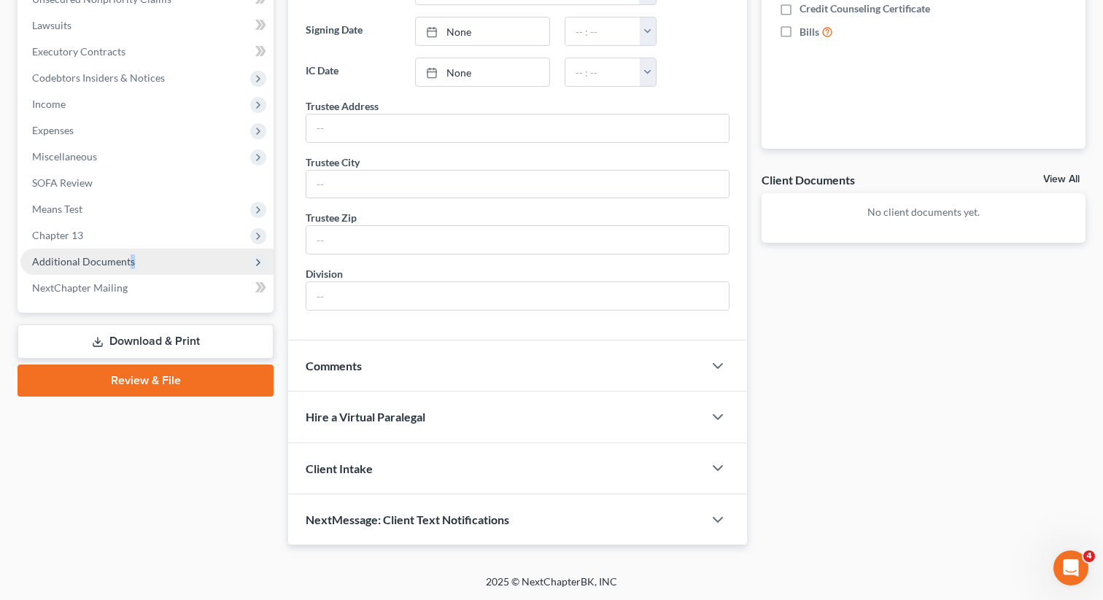
click at [129, 264] on span "Additional Documents" at bounding box center [83, 261] width 103 height 12
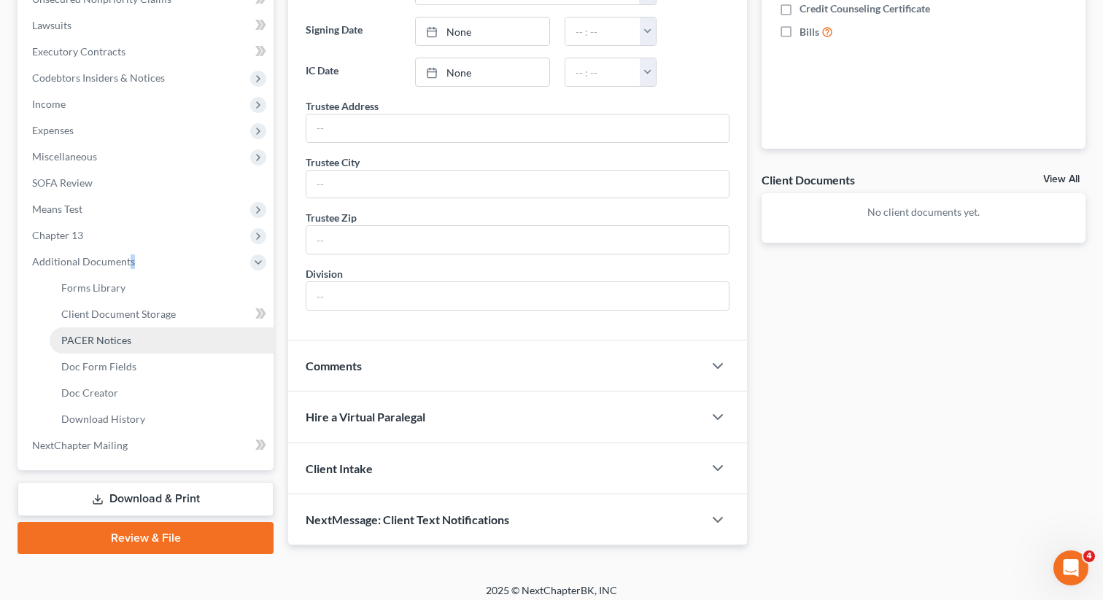
click at [133, 344] on link "PACER Notices" at bounding box center [162, 340] width 224 height 26
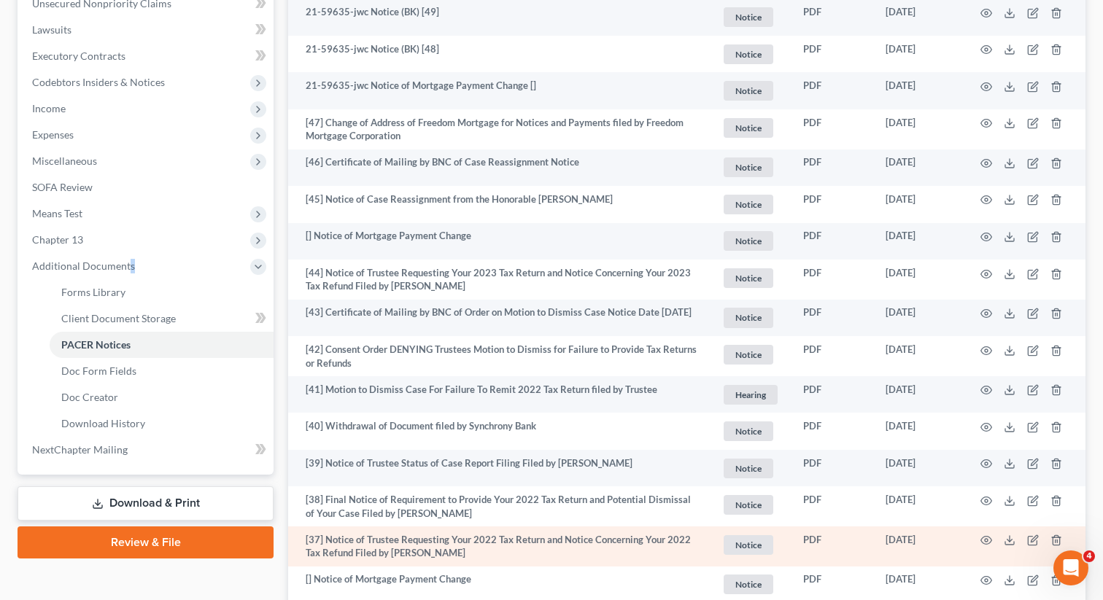
scroll to position [368, 0]
